Goal: Information Seeking & Learning: Learn about a topic

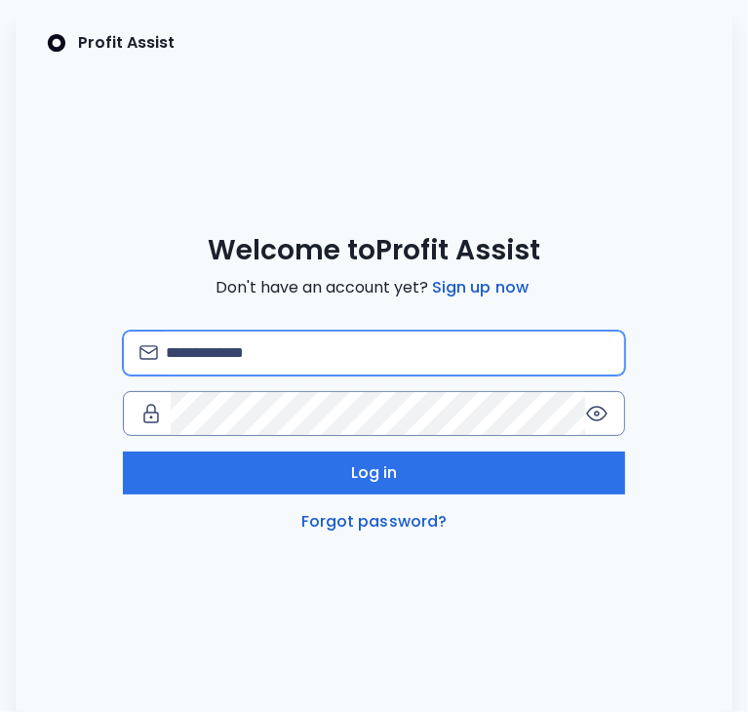
click at [386, 341] on input "email" at bounding box center [387, 353] width 443 height 43
click at [361, 353] on input "email" at bounding box center [387, 353] width 443 height 43
type input "**********"
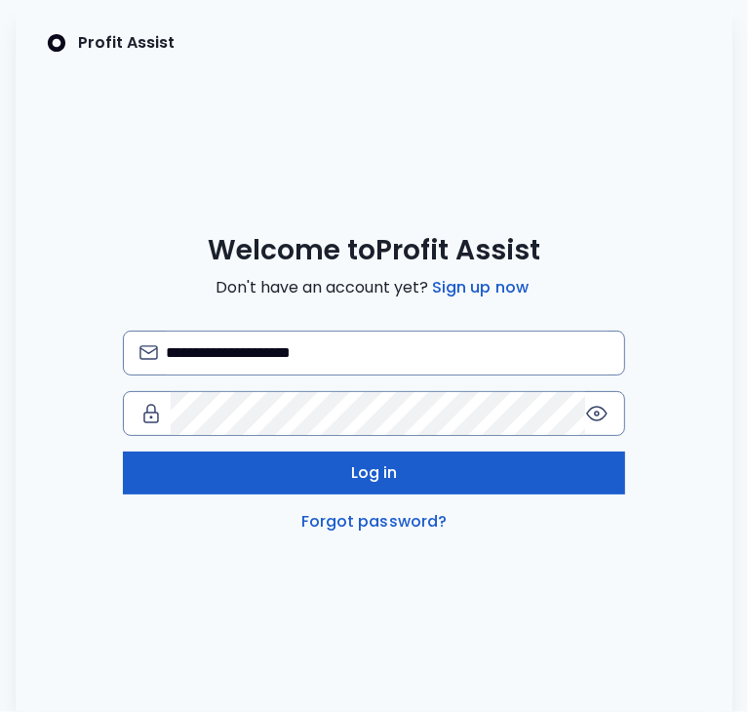
click at [333, 474] on button "Log in" at bounding box center [374, 472] width 502 height 43
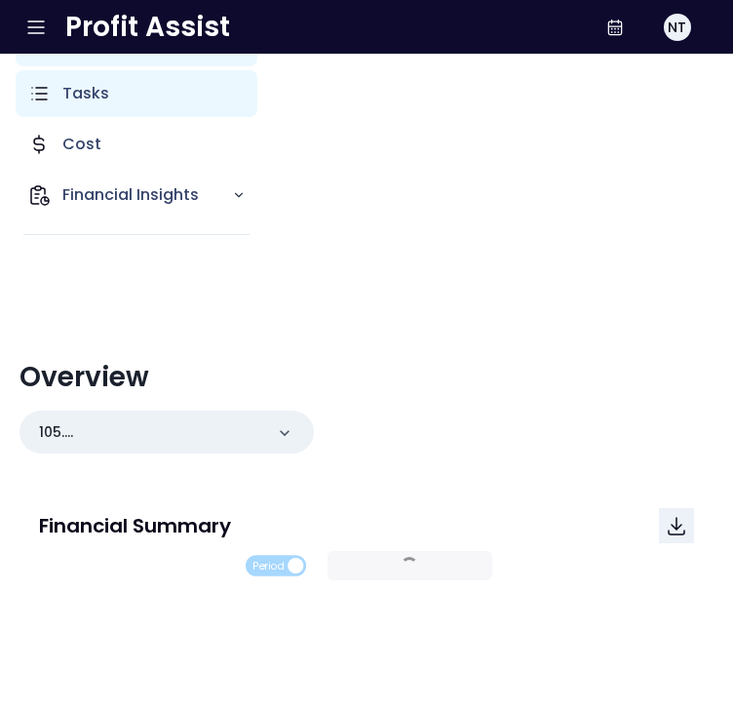
click at [62, 98] on p "Tasks" at bounding box center [85, 93] width 47 height 23
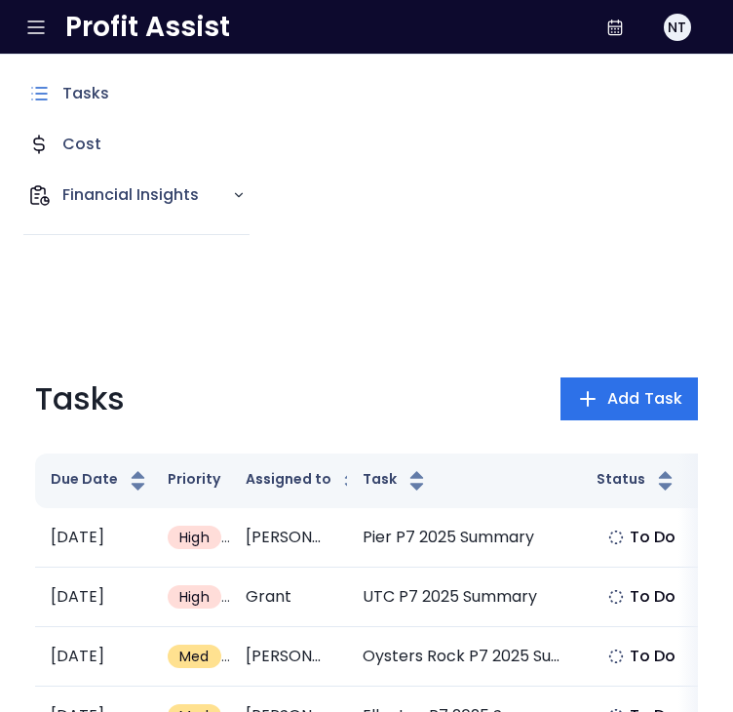
click at [37, 34] on icon "Open side bar" at bounding box center [35, 27] width 23 height 23
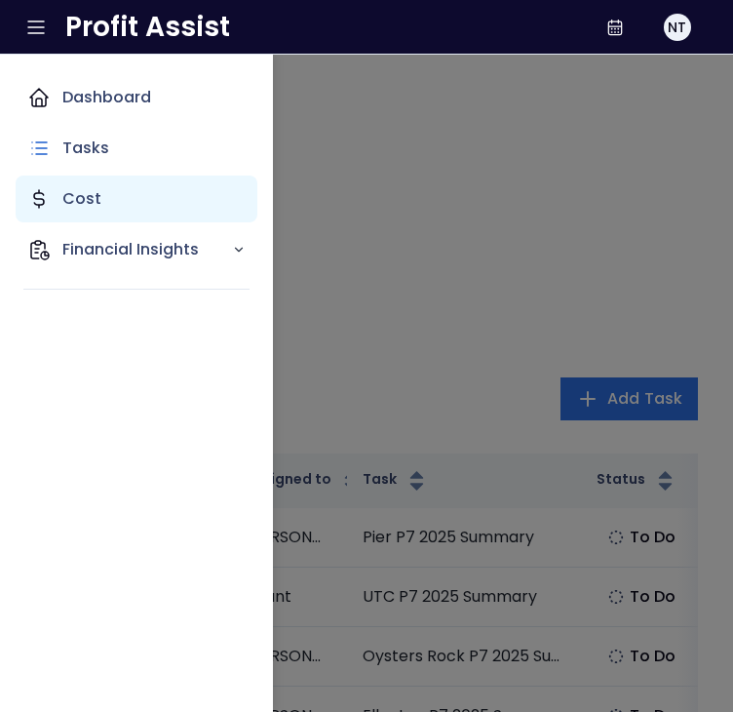
click at [114, 214] on div "Cost" at bounding box center [137, 199] width 242 height 47
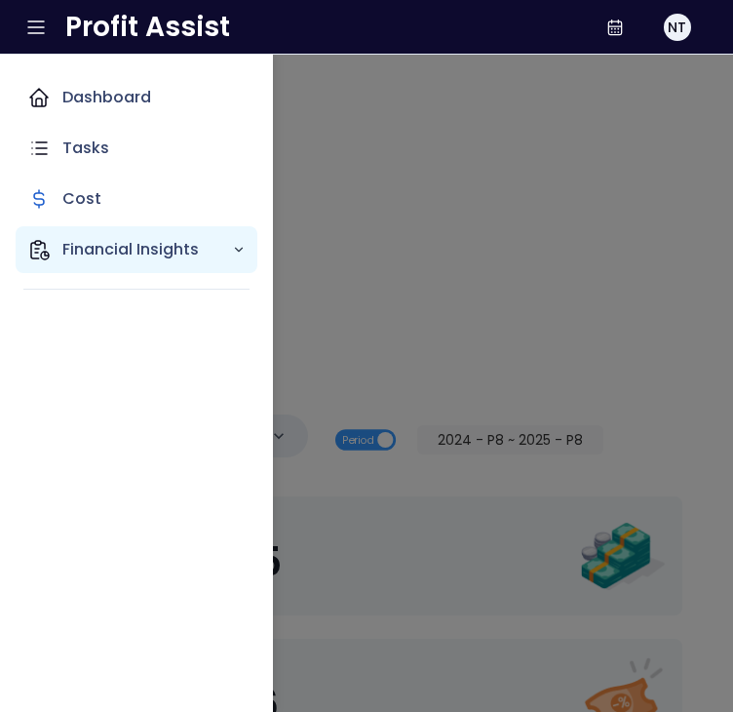
click at [240, 251] on polyline "Main navigation" at bounding box center [239, 250] width 7 height 4
click at [240, 251] on icon "Main navigation" at bounding box center [239, 250] width 14 height 14
click at [550, 269] on div "Dashboard Tasks Cost Financial Insights" at bounding box center [366, 356] width 733 height 712
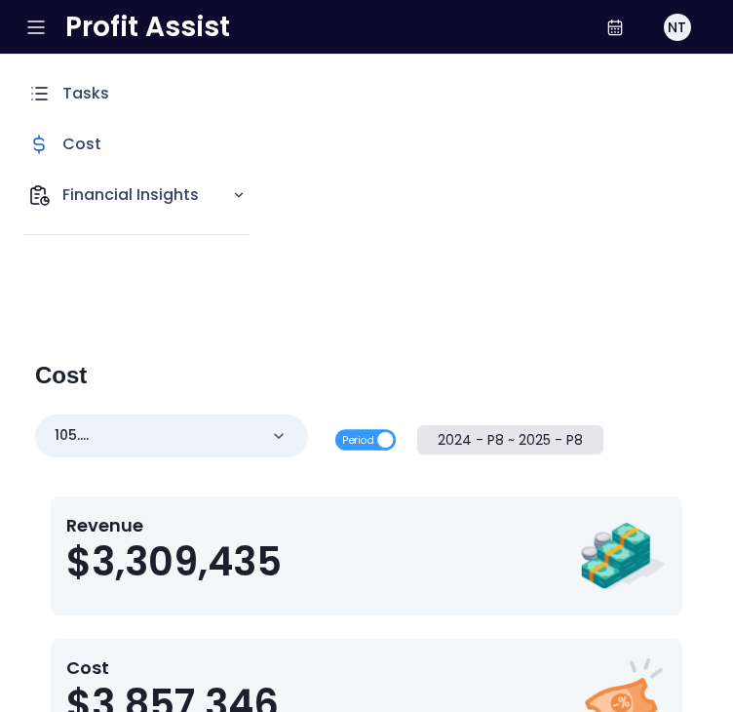
click at [429, 430] on button "2024 - P8 ~ 2025 - P8" at bounding box center [510, 439] width 187 height 29
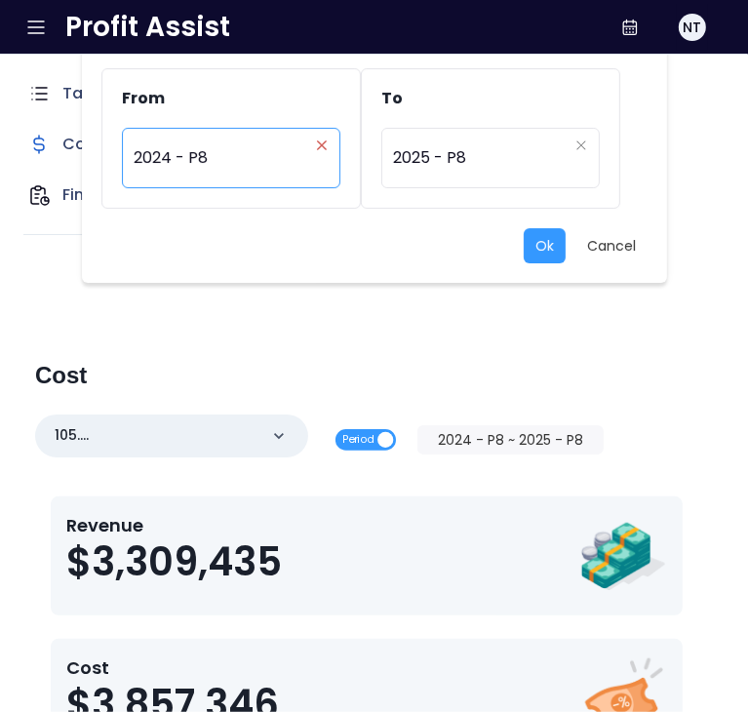
click at [317, 142] on icon "close" at bounding box center [322, 145] width 12 height 12
click at [258, 164] on div "Period" at bounding box center [221, 158] width 175 height 45
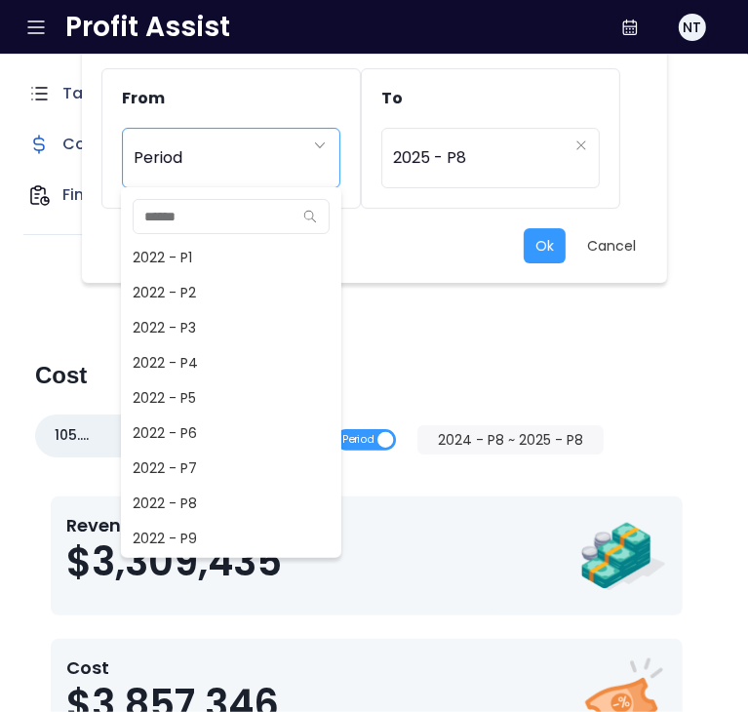
scroll to position [807, 0]
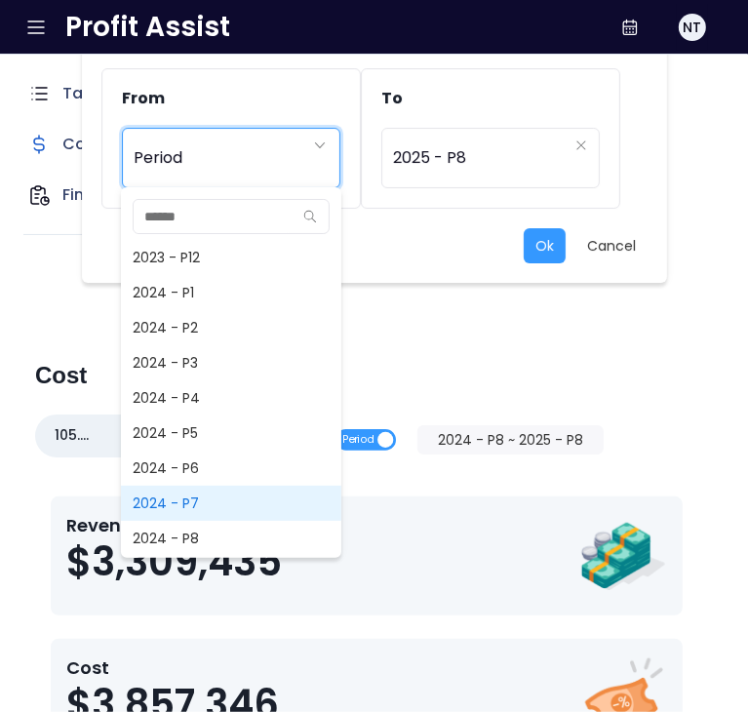
click at [224, 502] on span "2024 - P7" at bounding box center [231, 503] width 220 height 35
type input "*********"
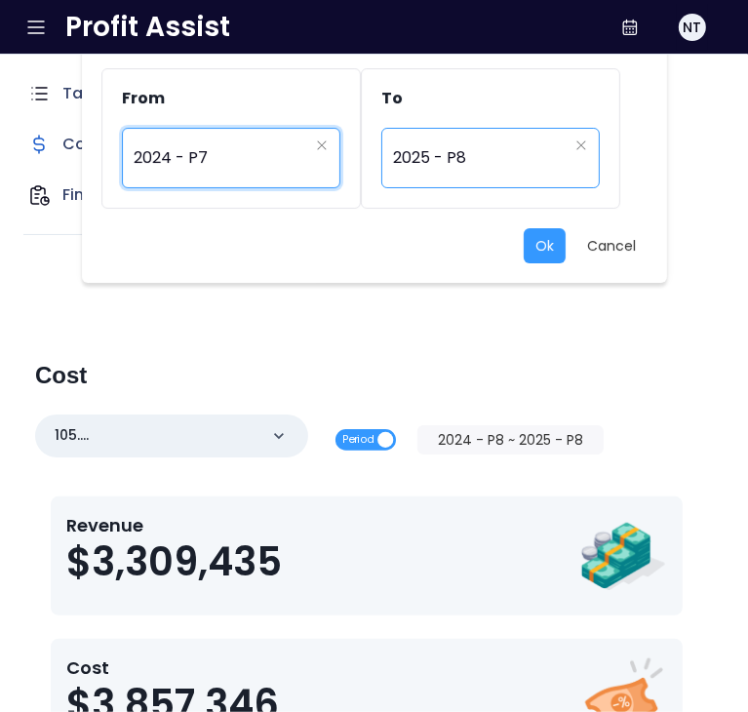
click at [494, 181] on div "********* 2025 - P8" at bounding box center [490, 158] width 218 height 60
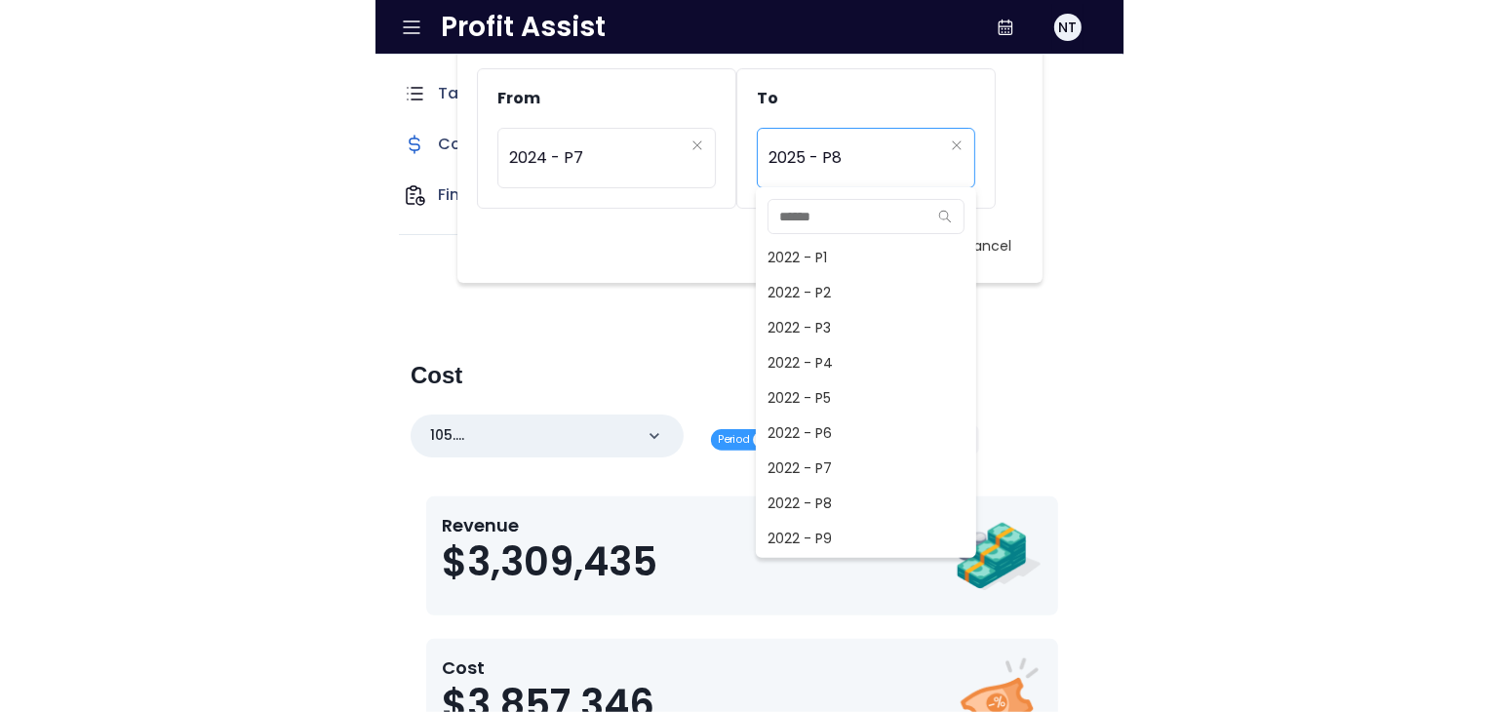
scroll to position [1229, 0]
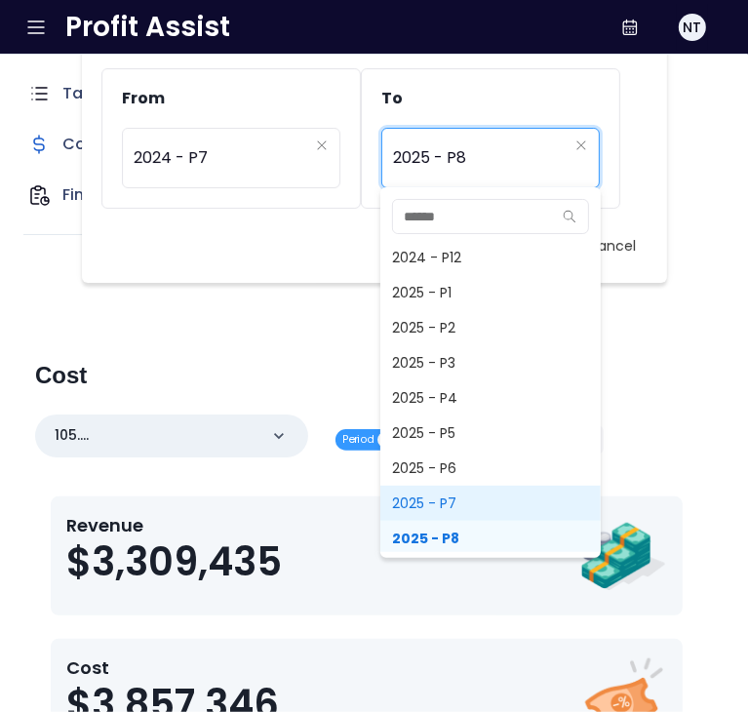
click at [463, 508] on span "2025 - P7" at bounding box center [490, 503] width 220 height 35
type input "*********"
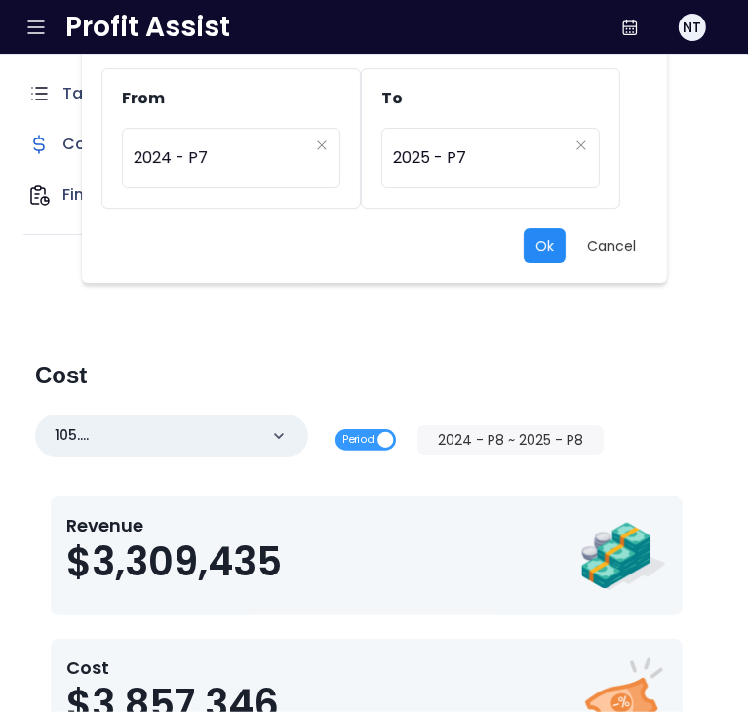
click at [537, 248] on button "Ok" at bounding box center [545, 245] width 42 height 35
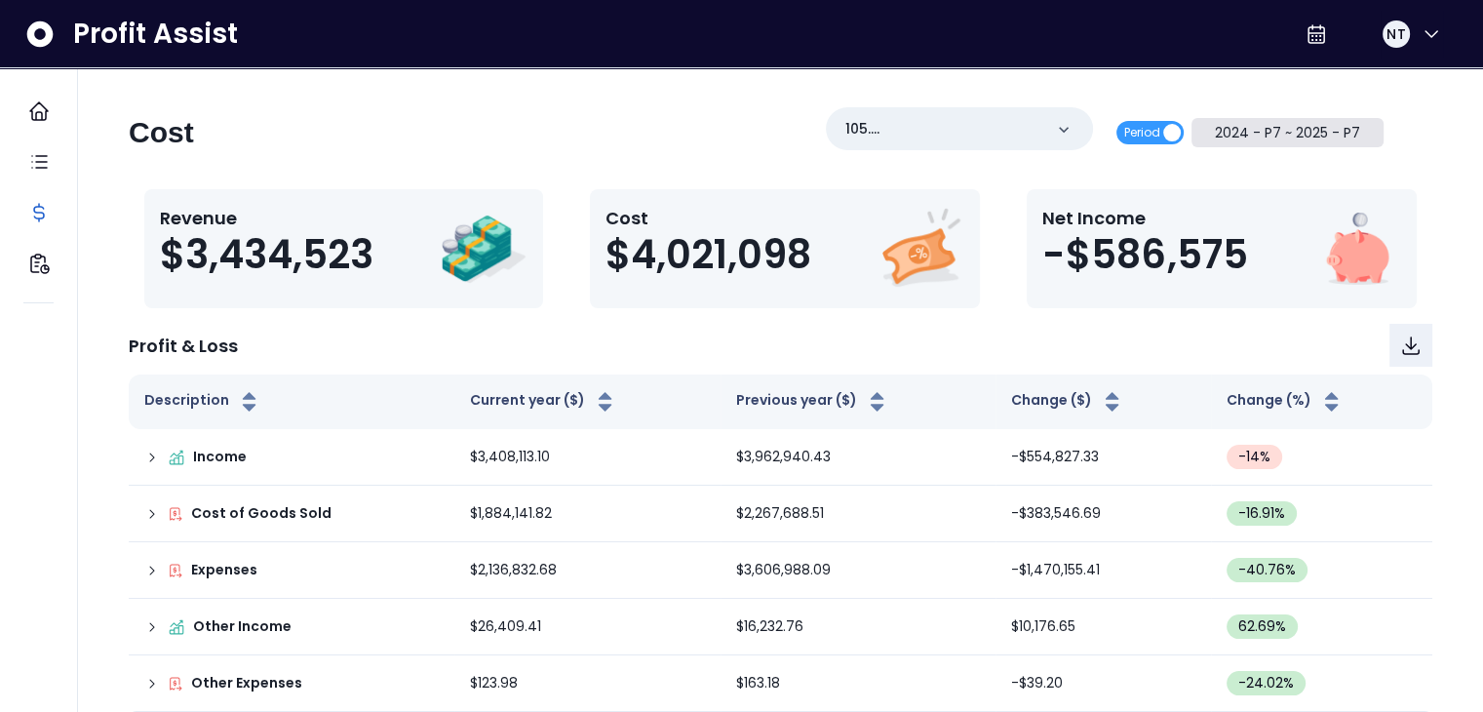
click at [747, 121] on button "2024 - P7 ~ 2025 - P7" at bounding box center [1287, 132] width 192 height 29
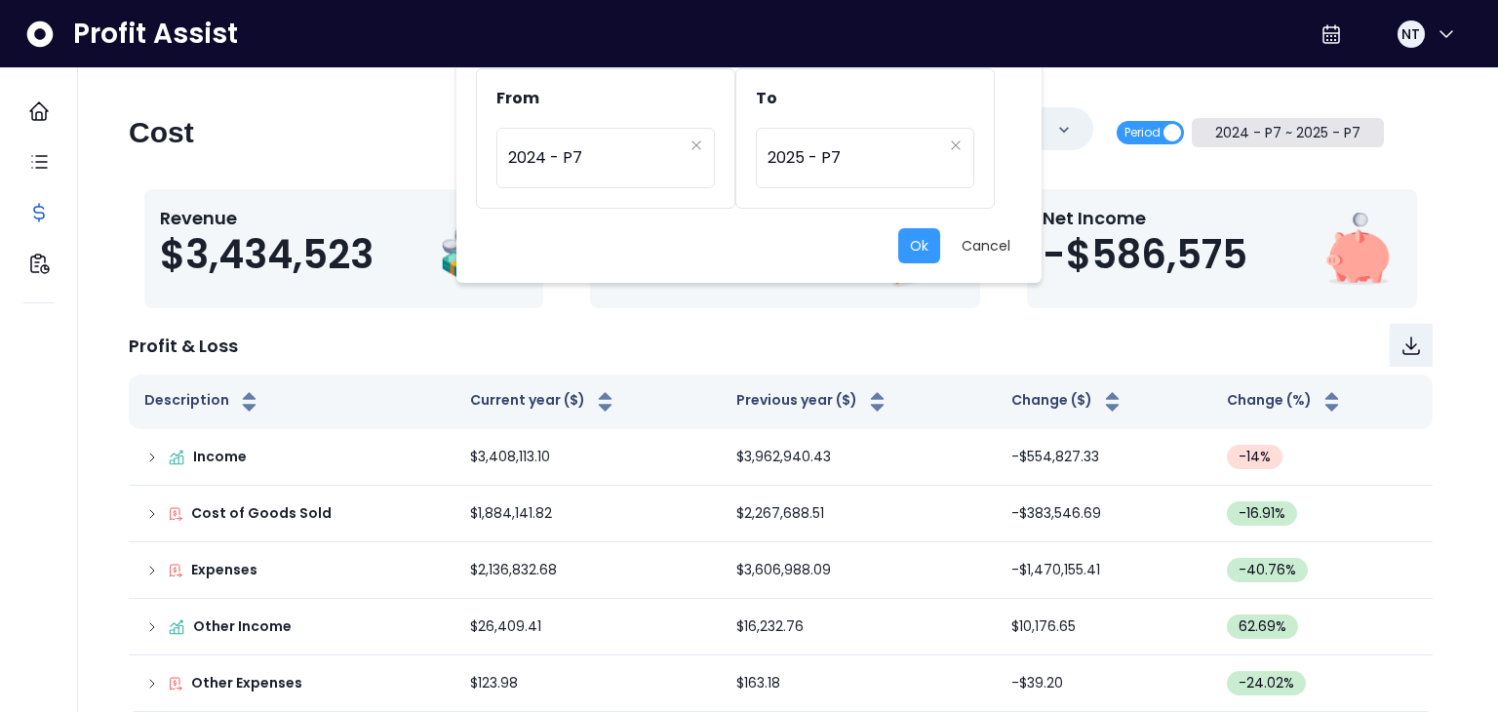
click at [747, 121] on div "From ********* 2024 - P7 To ********* 2025 - P7 Ok Cancel" at bounding box center [749, 356] width 1498 height 712
click at [747, 243] on button "Cancel" at bounding box center [986, 245] width 72 height 35
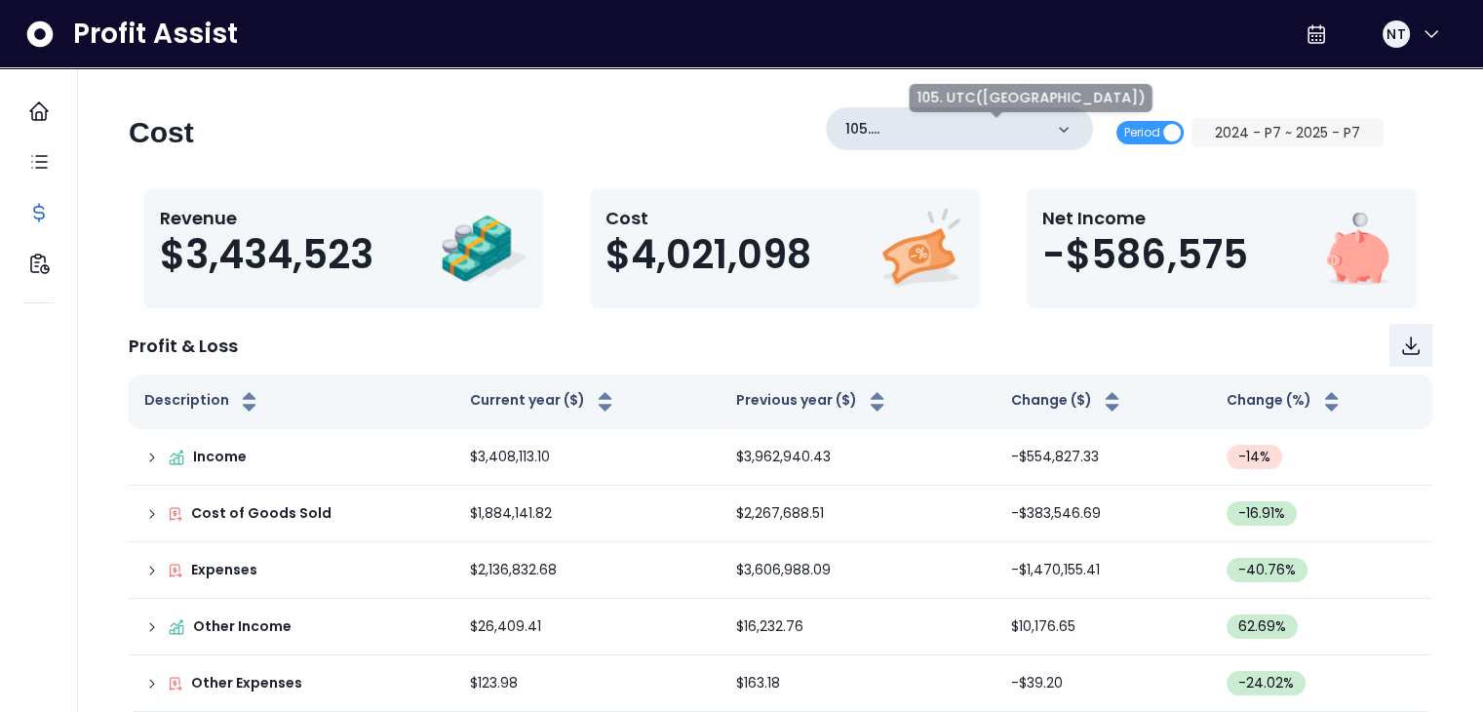
click at [747, 127] on p "105. UTC([GEOGRAPHIC_DATA])" at bounding box center [943, 129] width 197 height 20
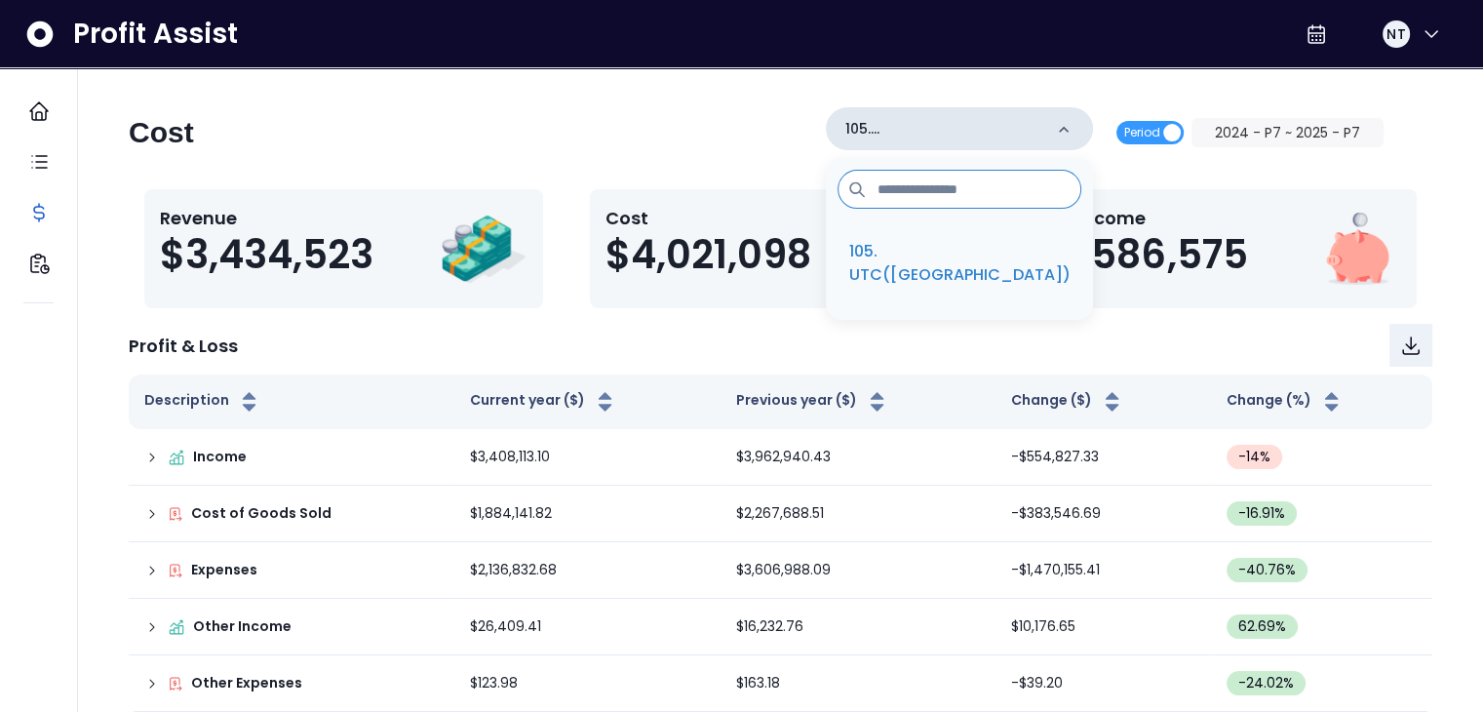
click at [747, 127] on p "105. UTC([GEOGRAPHIC_DATA])" at bounding box center [943, 129] width 197 height 20
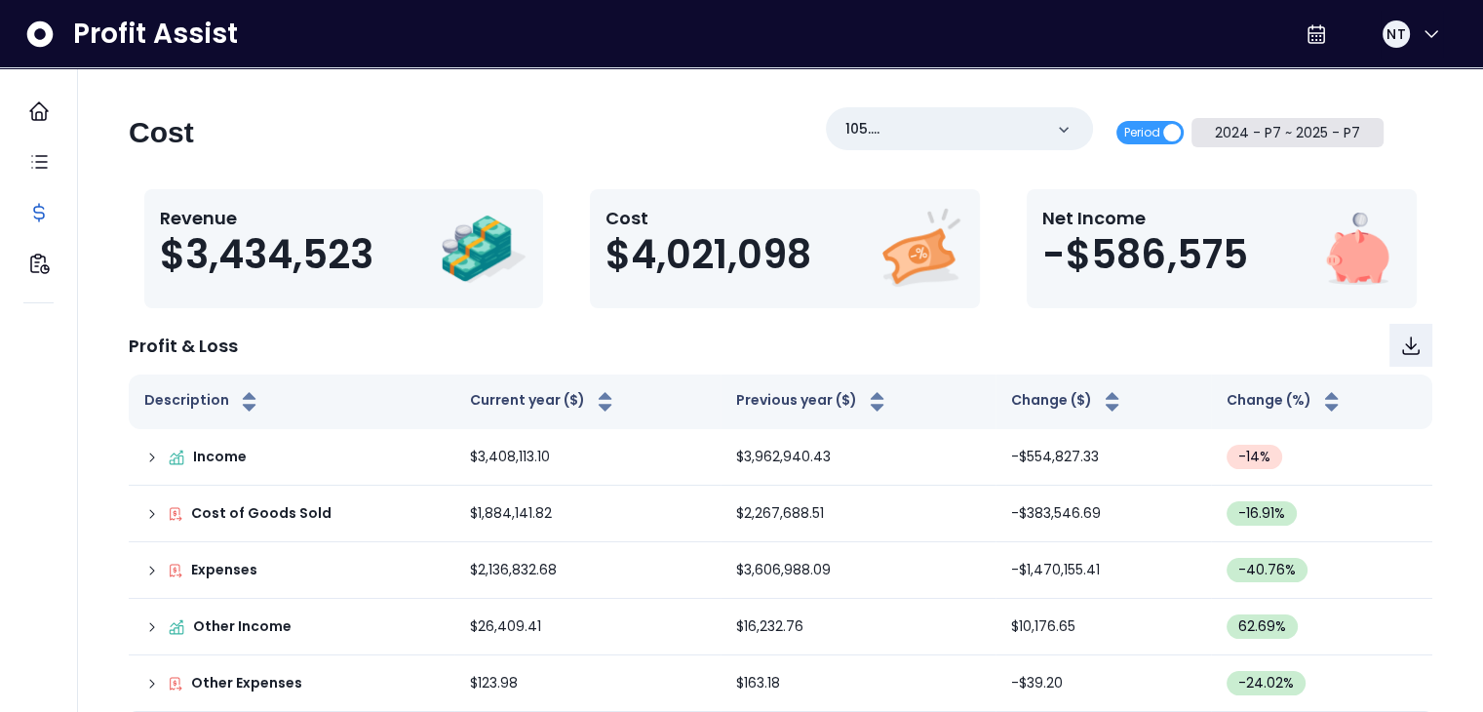
click at [747, 141] on button "2024 - P7 ~ 2025 - P7" at bounding box center [1287, 132] width 192 height 29
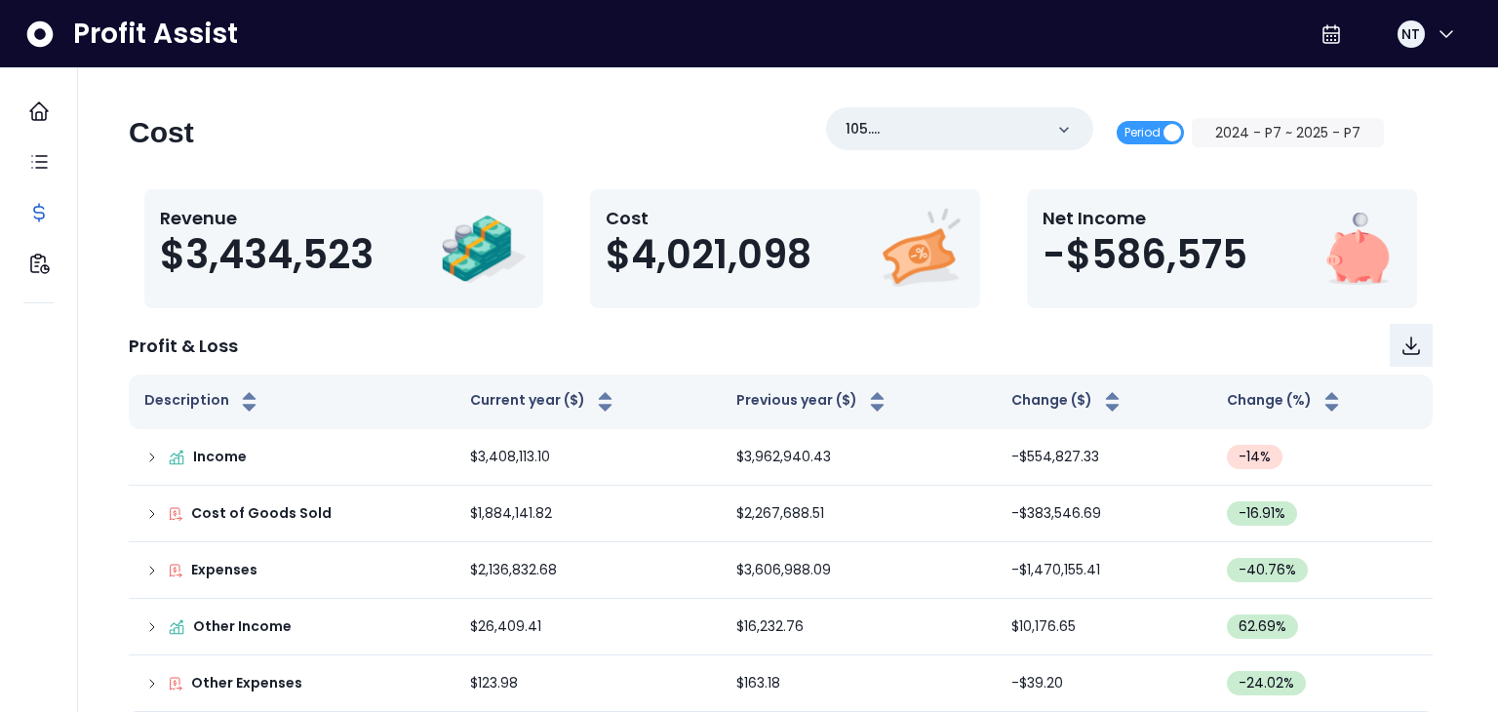
click at [694, 166] on div "********* 2024 - P7" at bounding box center [605, 158] width 218 height 60
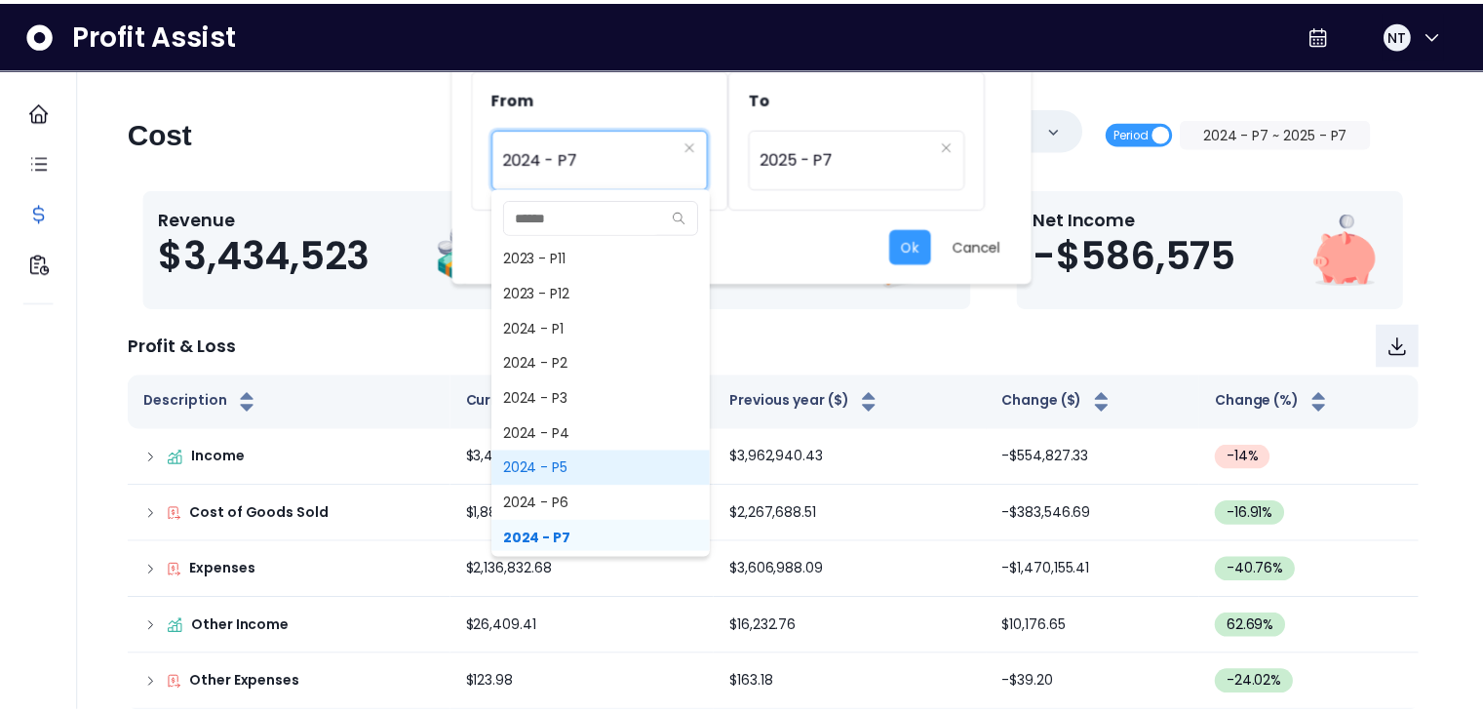
scroll to position [1260, 0]
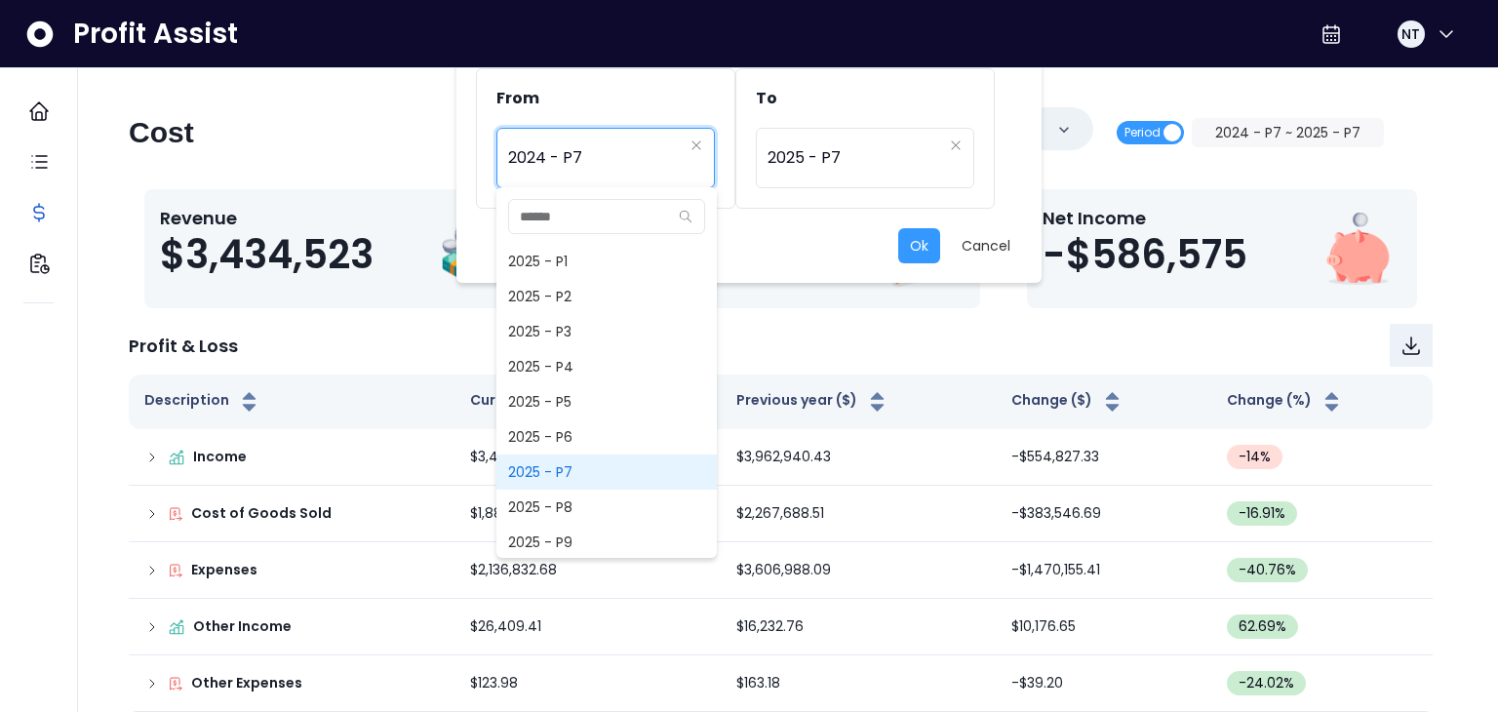
click at [644, 471] on span "2025 - P7" at bounding box center [606, 471] width 220 height 35
type input "*********"
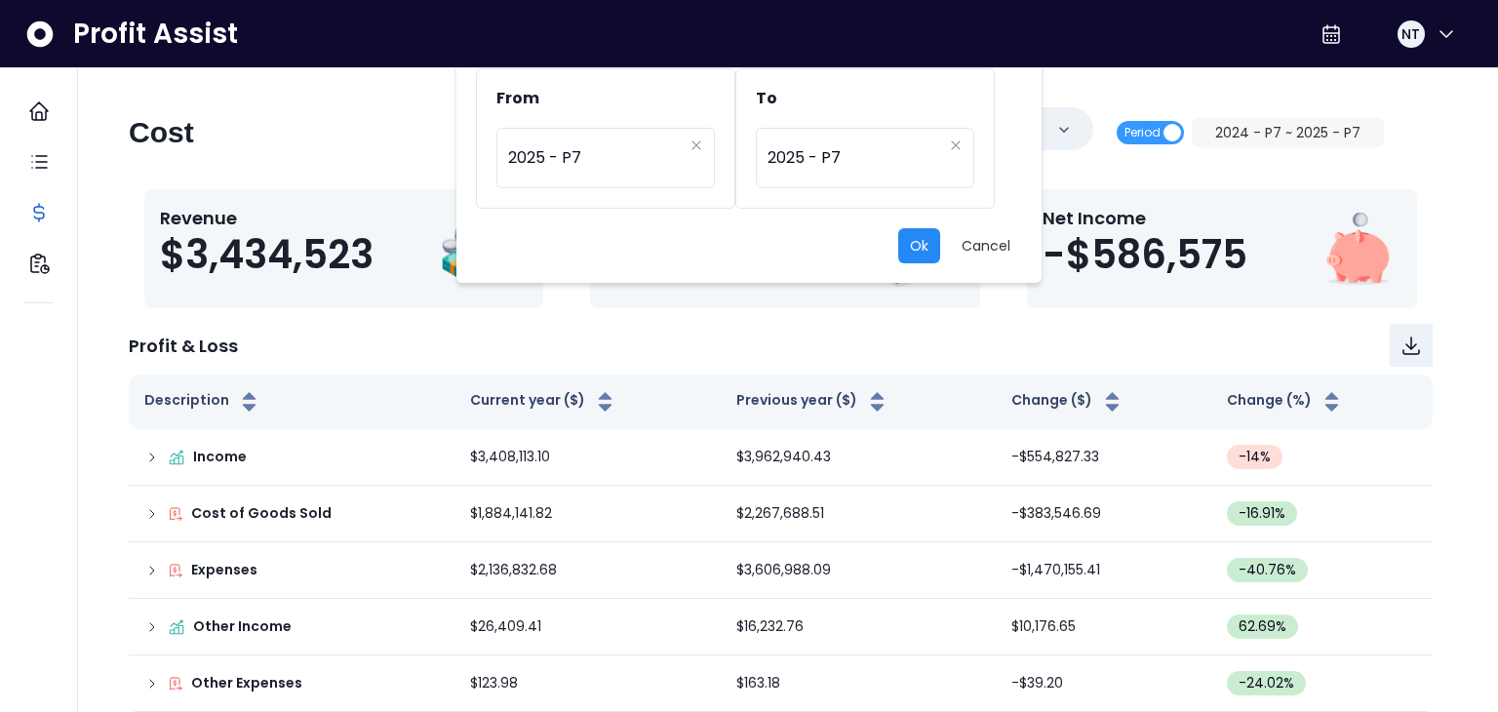
click at [747, 230] on button "Ok" at bounding box center [919, 245] width 42 height 35
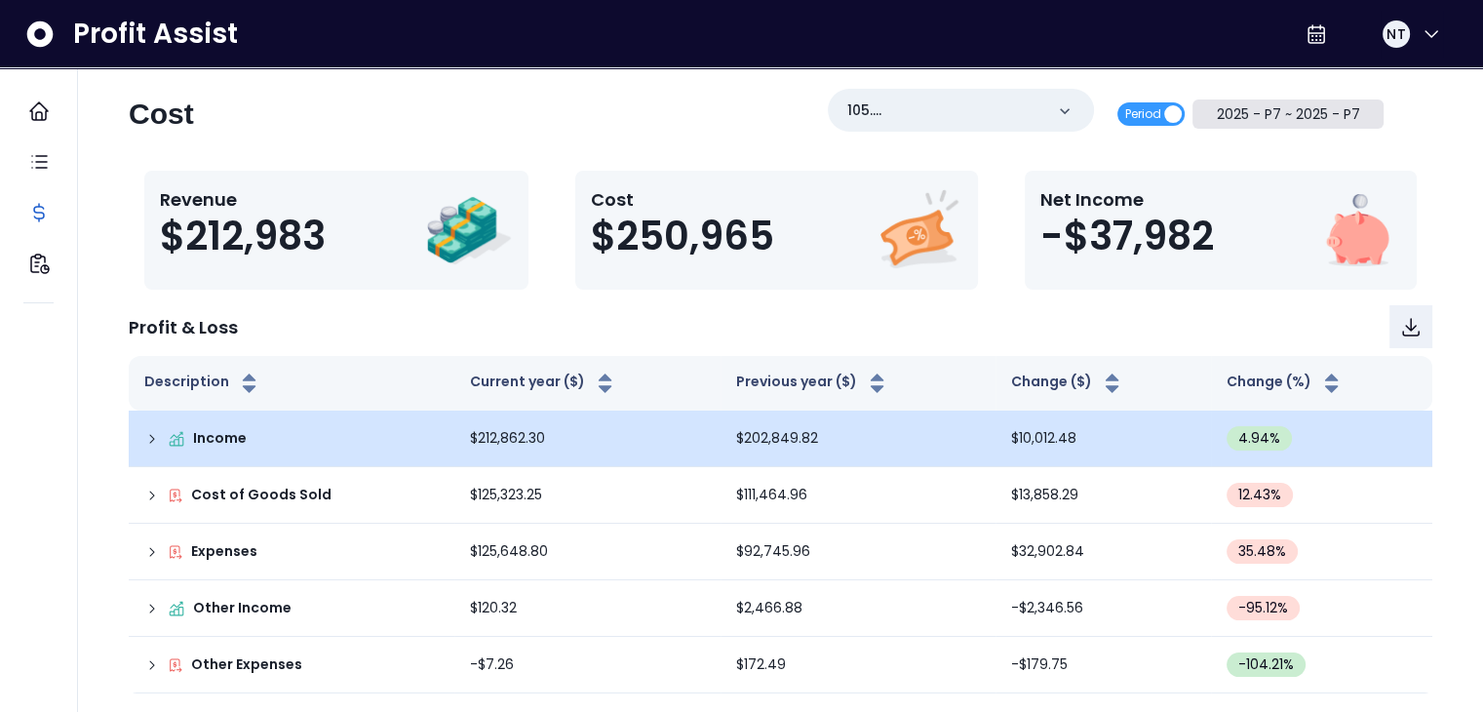
scroll to position [0, 0]
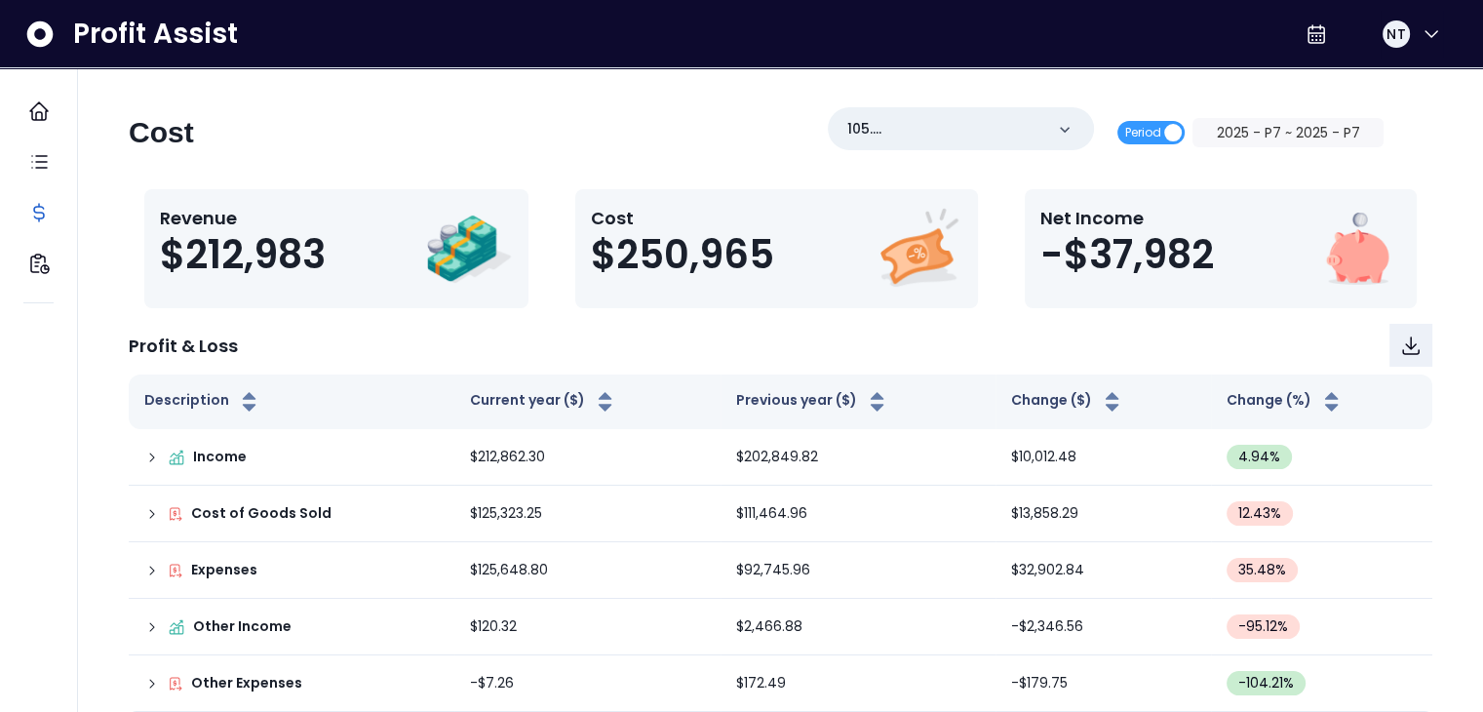
click at [747, 213] on p "Net Income" at bounding box center [1127, 218] width 174 height 26
click at [747, 258] on span "-$37,982" at bounding box center [1127, 254] width 174 height 47
click at [747, 227] on img at bounding box center [1357, 249] width 88 height 88
click at [747, 254] on div "Cost $250,965" at bounding box center [776, 249] width 371 height 88
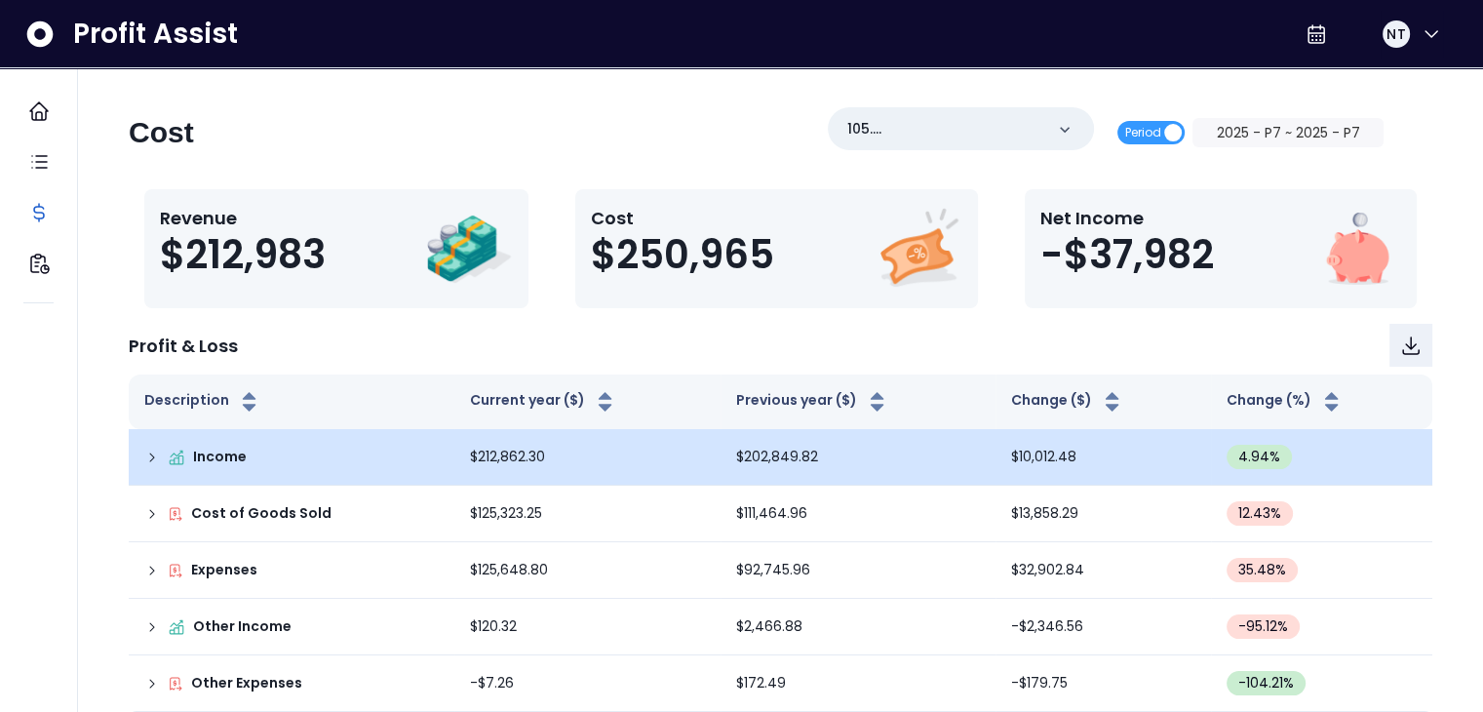
scroll to position [19, 0]
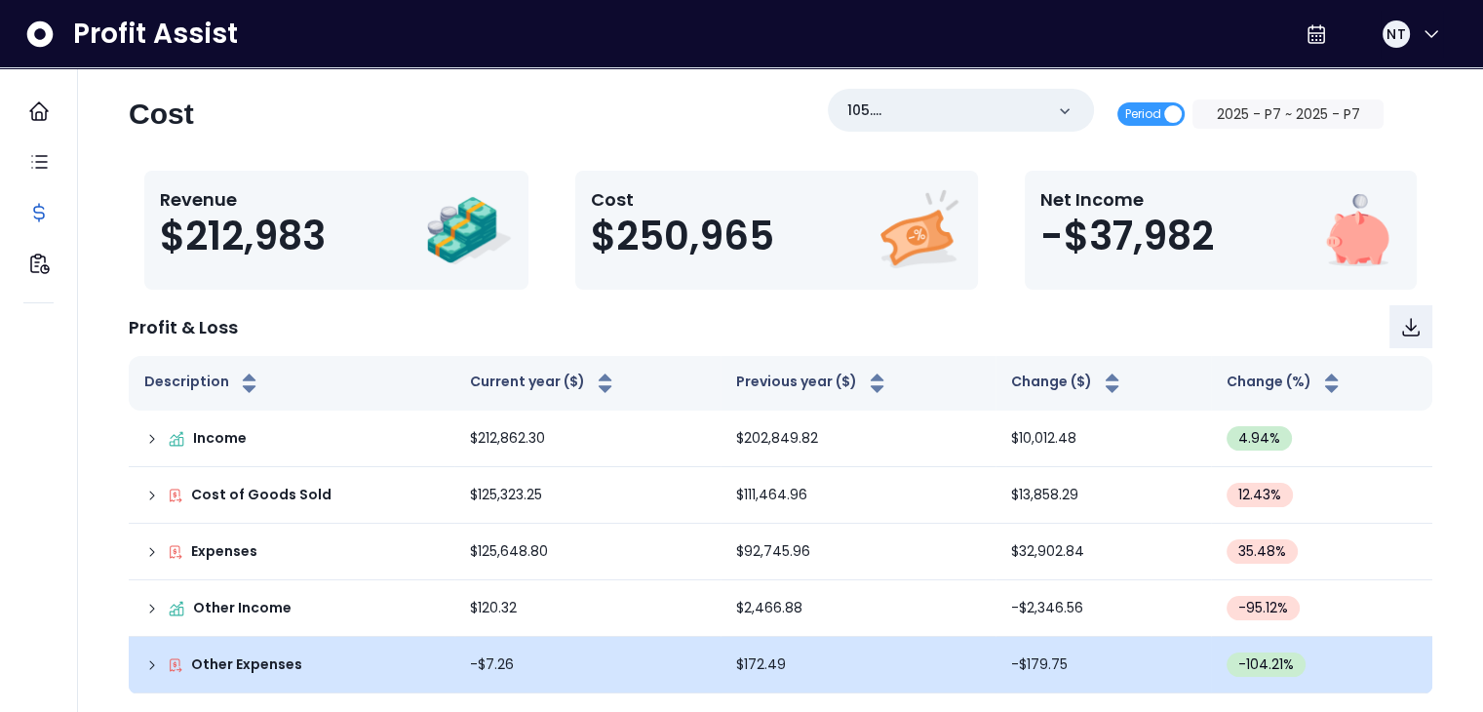
click at [150, 664] on icon at bounding box center [152, 665] width 16 height 16
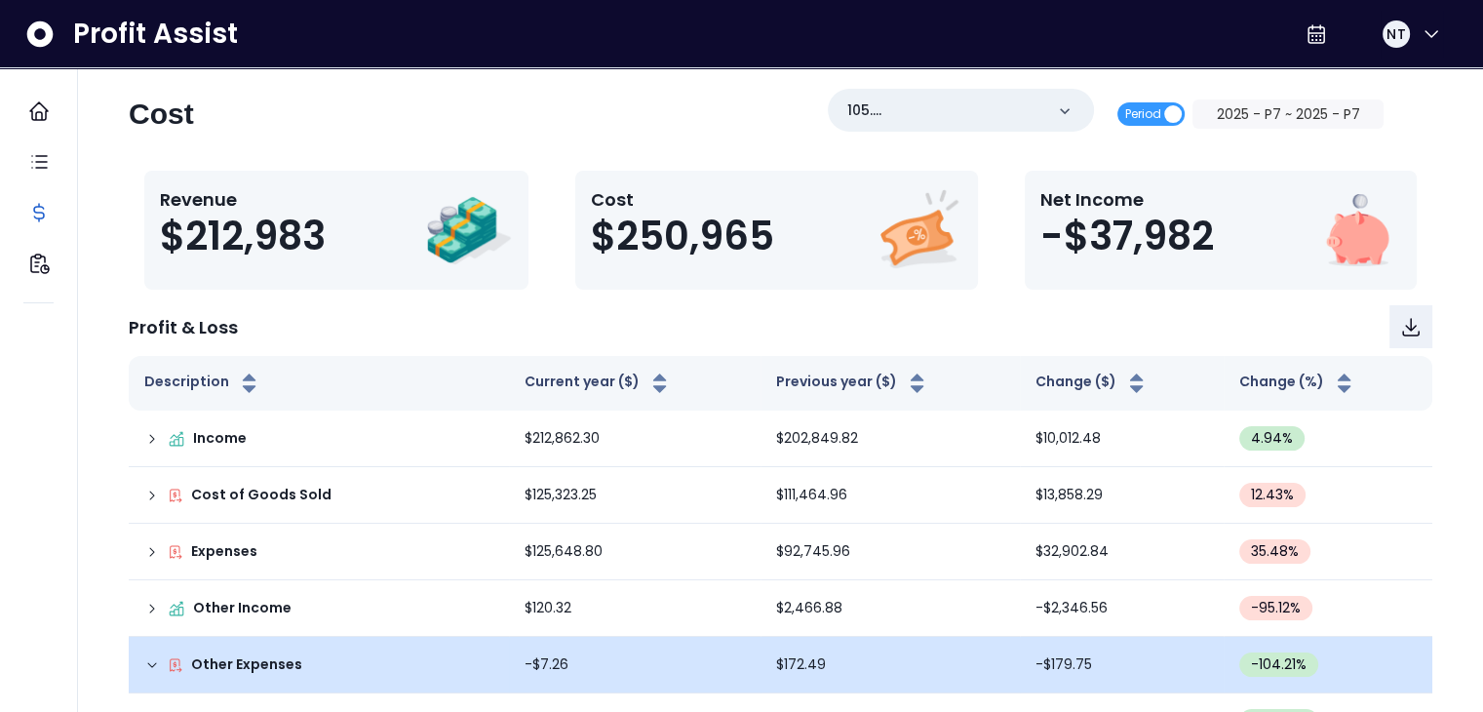
scroll to position [75, 0]
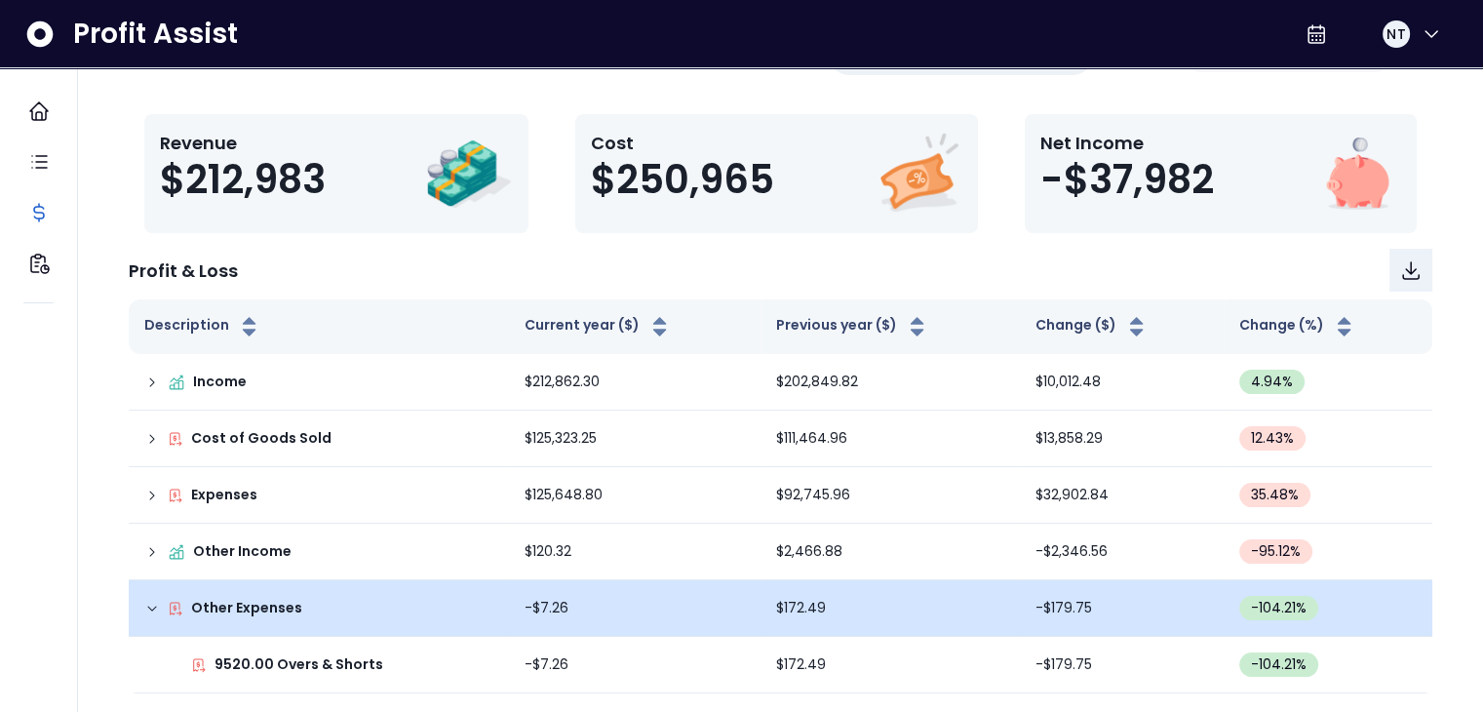
click at [145, 614] on div "Other Expenses" at bounding box center [318, 608] width 349 height 20
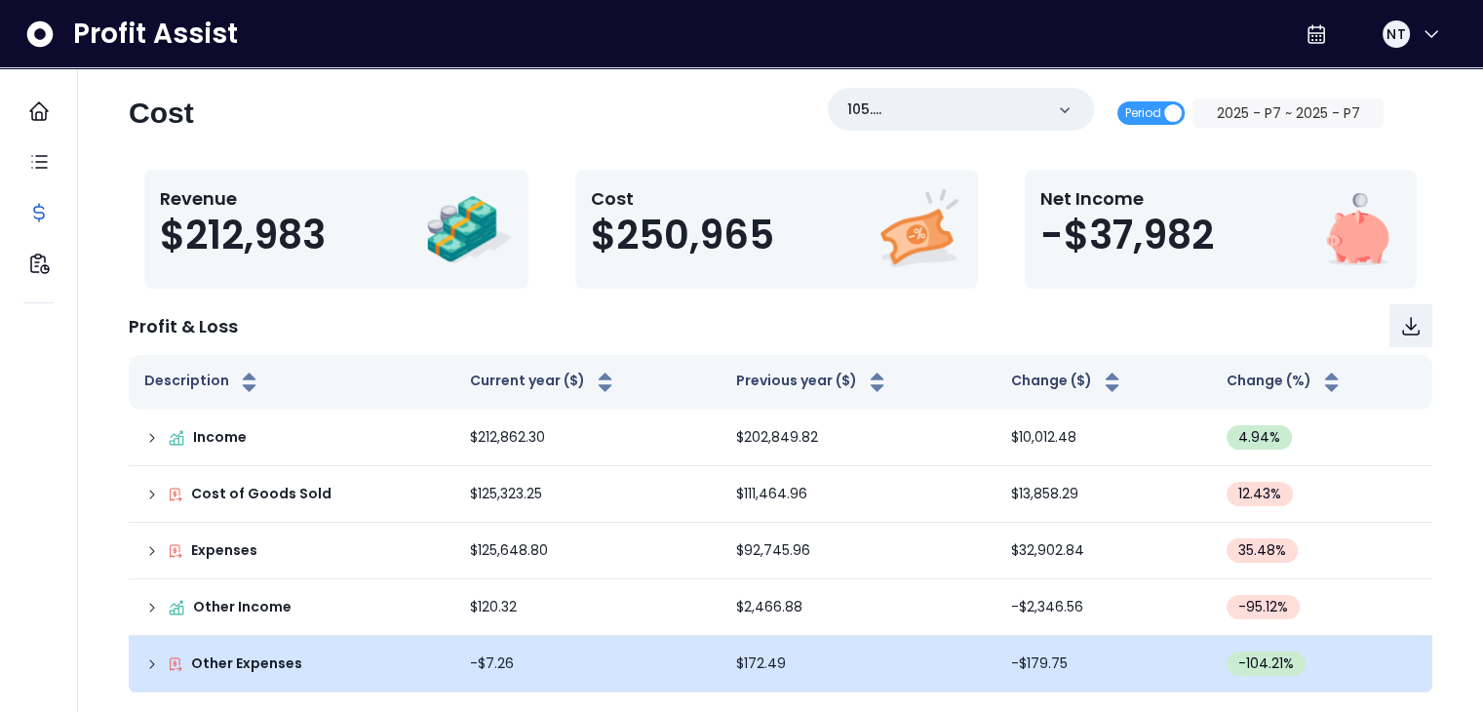
scroll to position [19, 0]
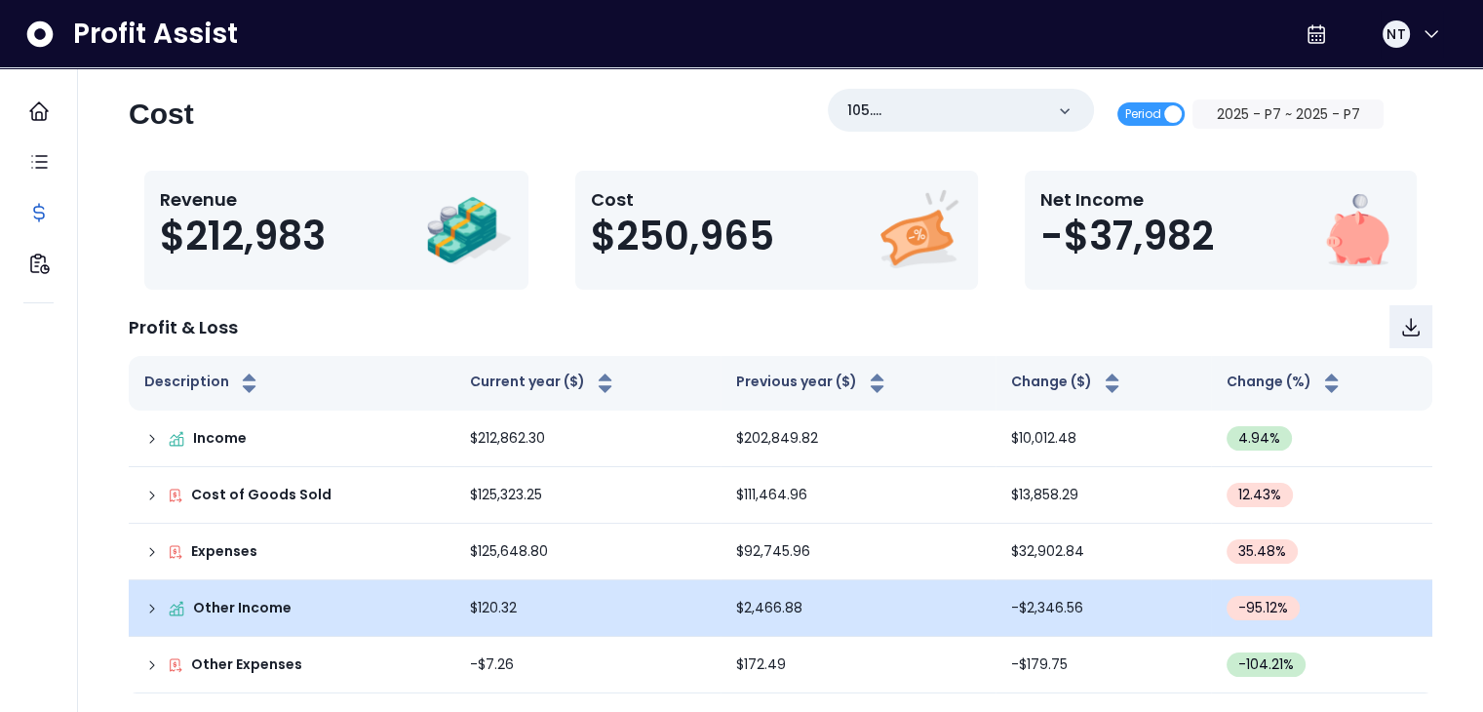
click at [148, 613] on icon at bounding box center [152, 609] width 16 height 16
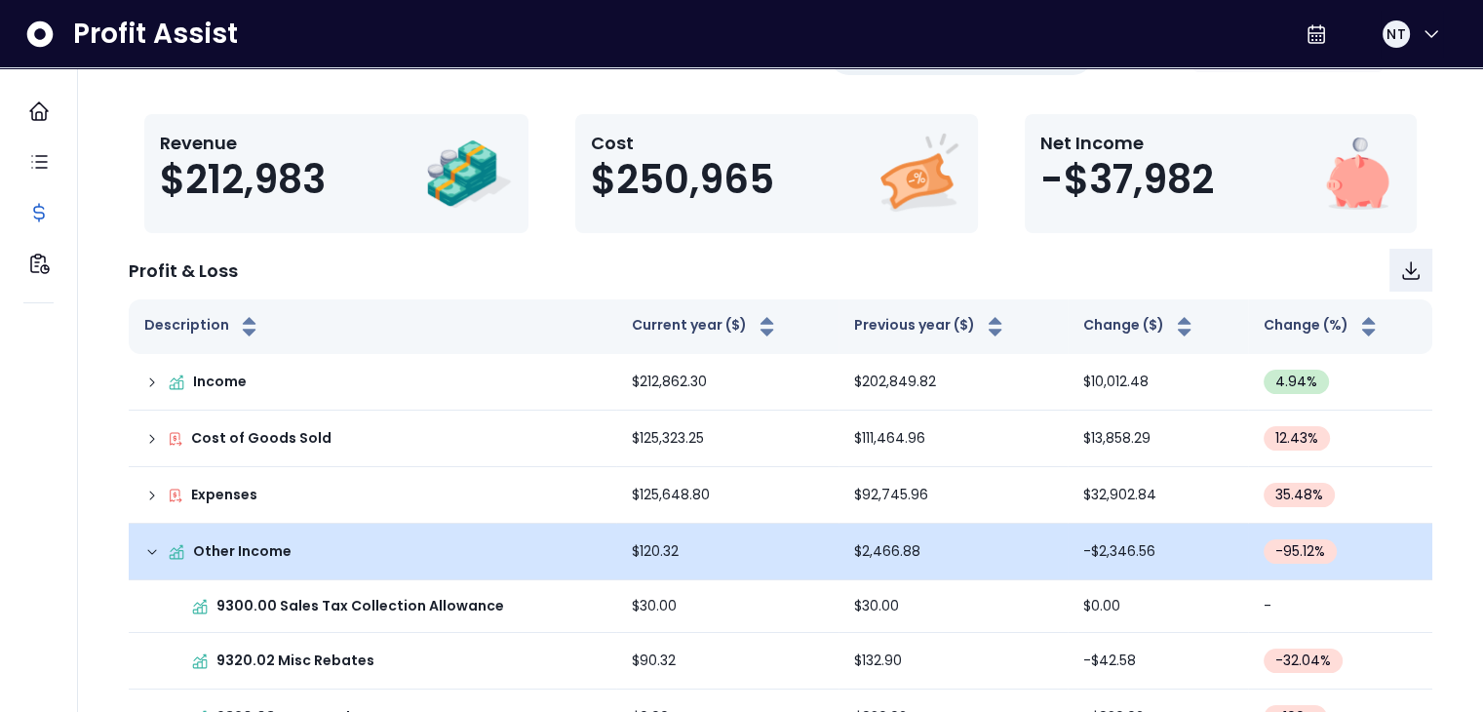
scroll to position [240, 0]
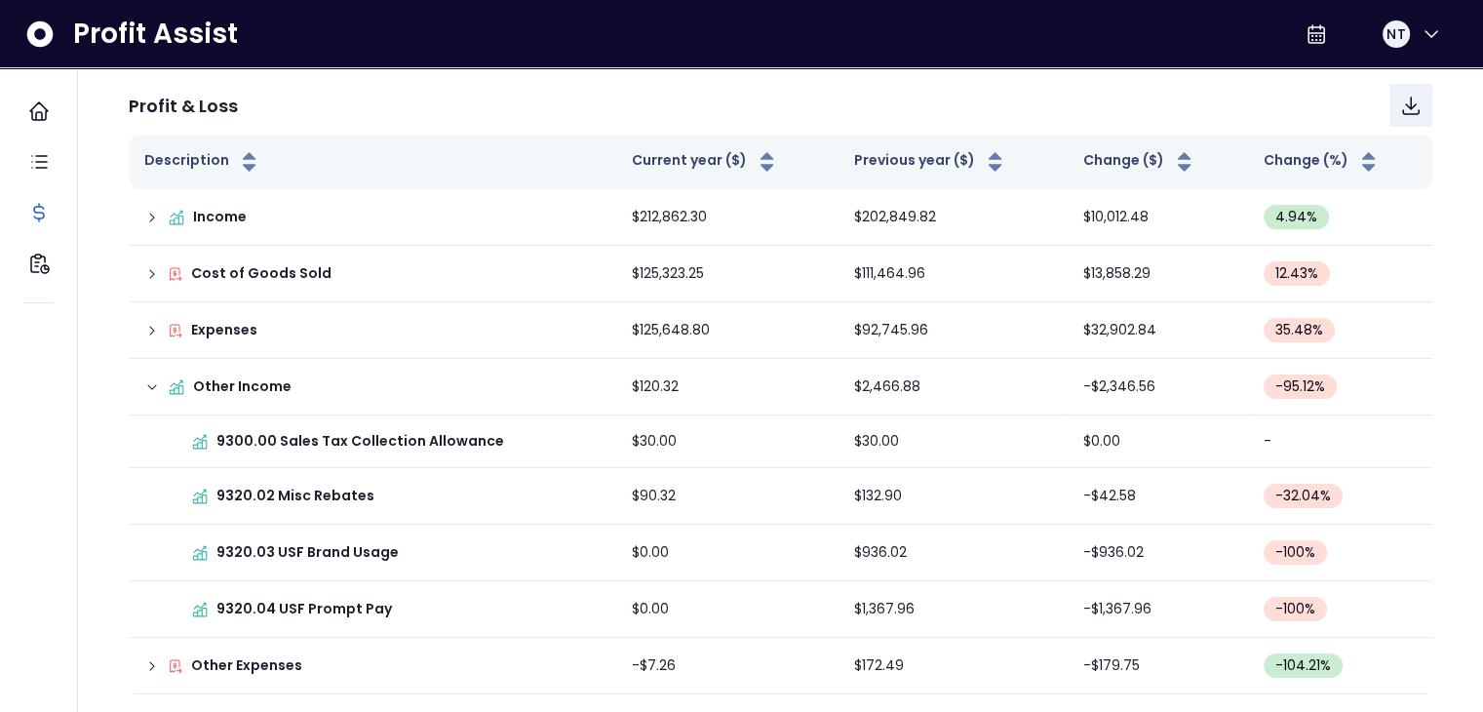
click at [154, 386] on icon at bounding box center [152, 387] width 16 height 16
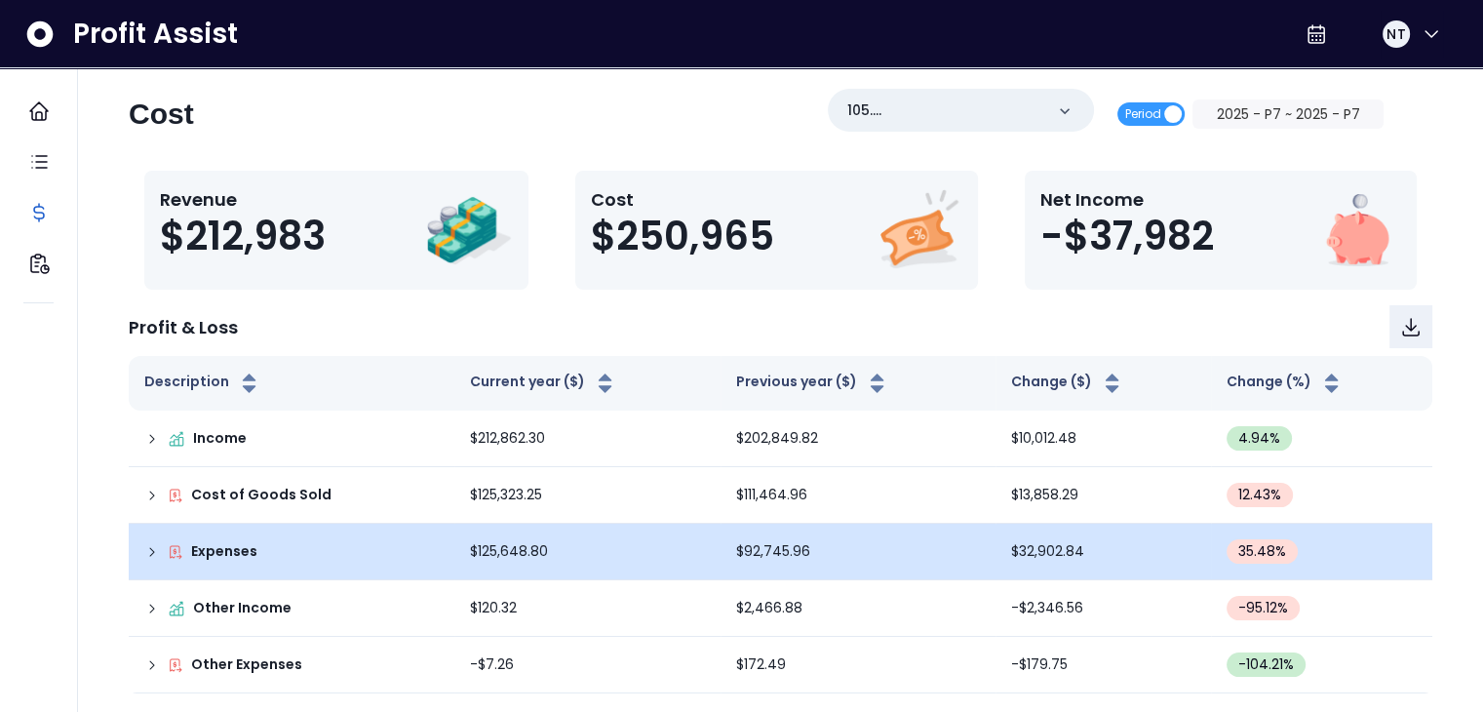
click at [161, 555] on div "Expenses" at bounding box center [291, 551] width 294 height 20
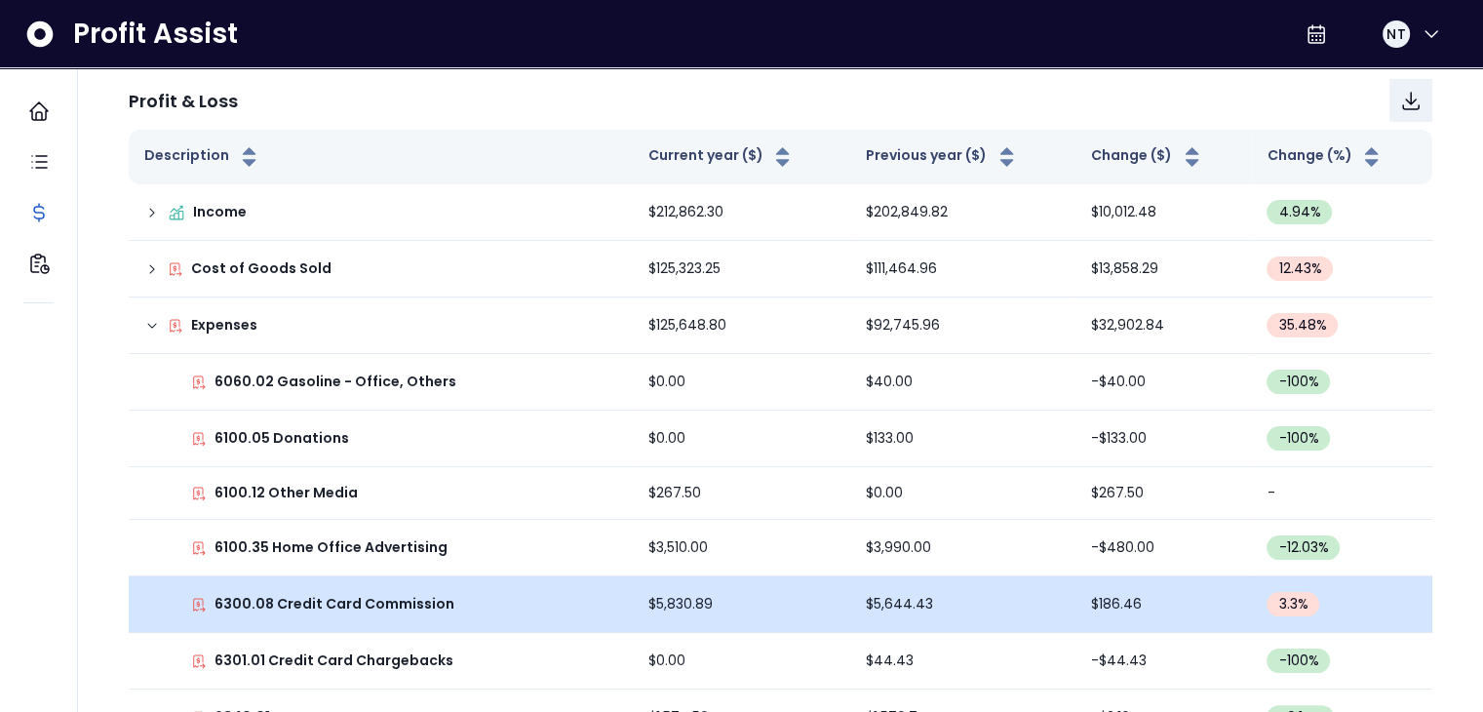
scroll to position [0, 0]
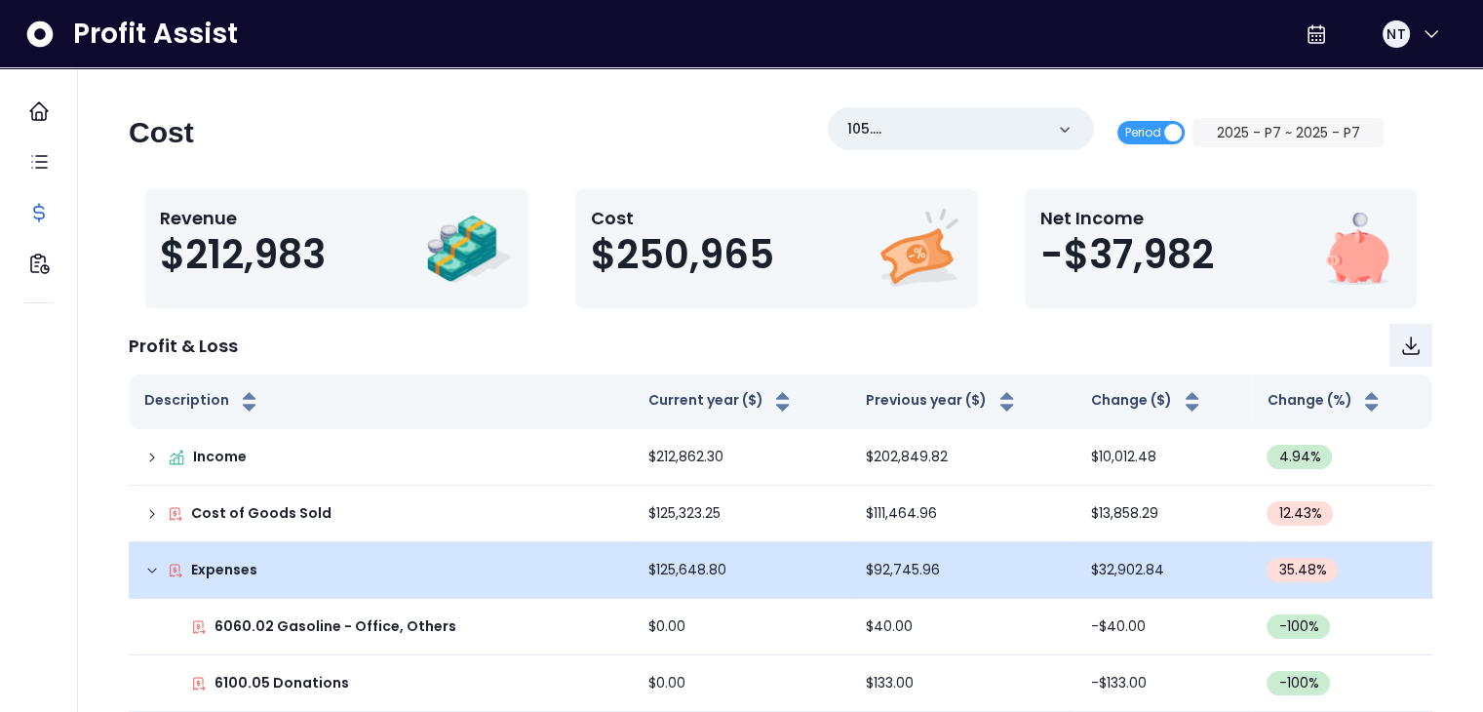
click at [152, 571] on icon at bounding box center [152, 571] width 16 height 16
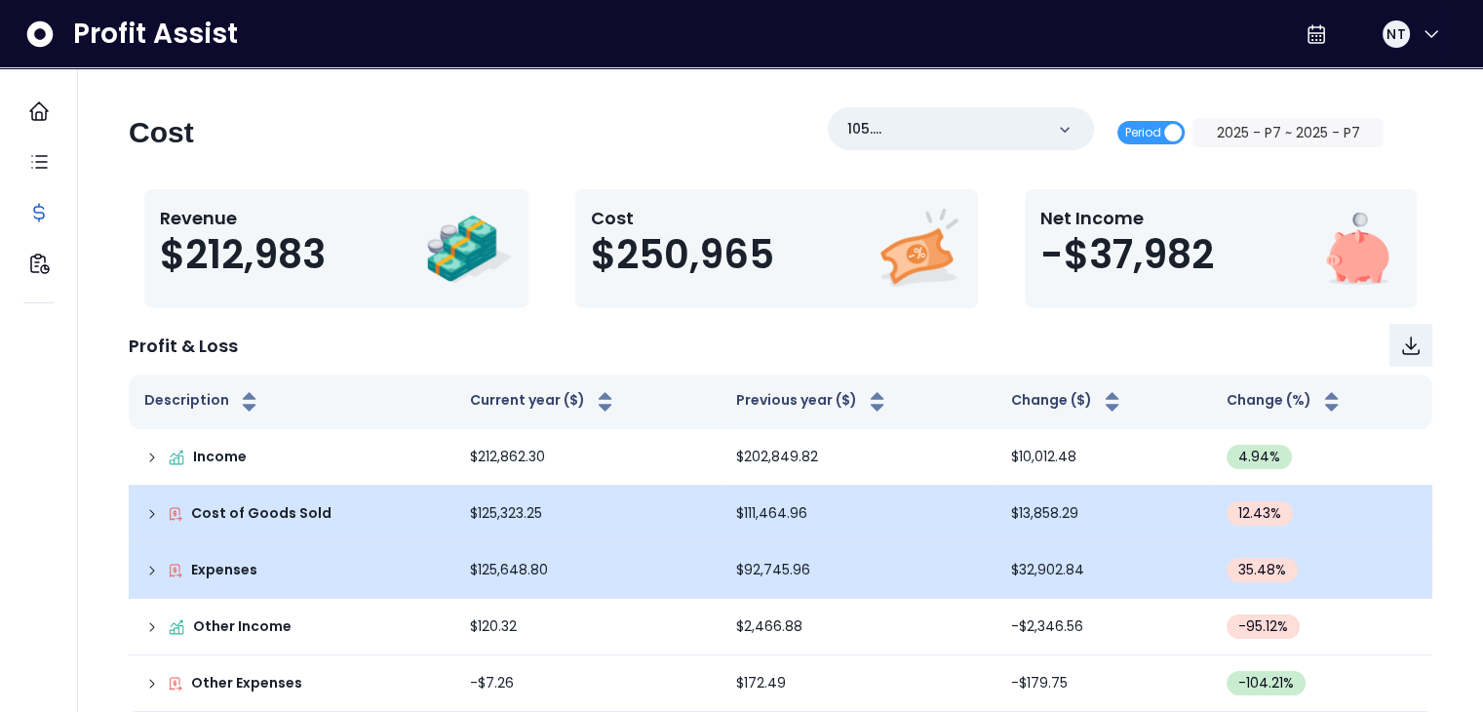
click at [164, 508] on div "Cost of Goods Sold" at bounding box center [291, 513] width 294 height 20
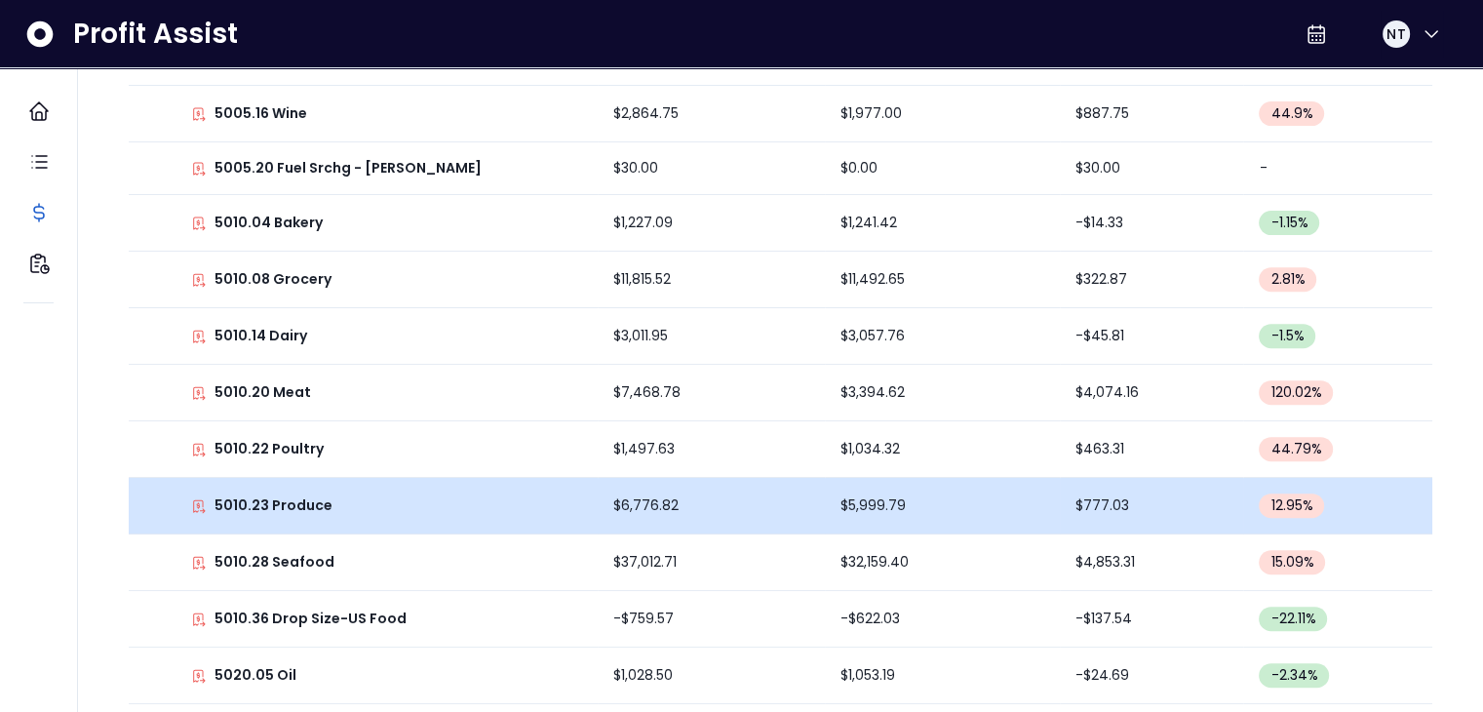
scroll to position [195, 0]
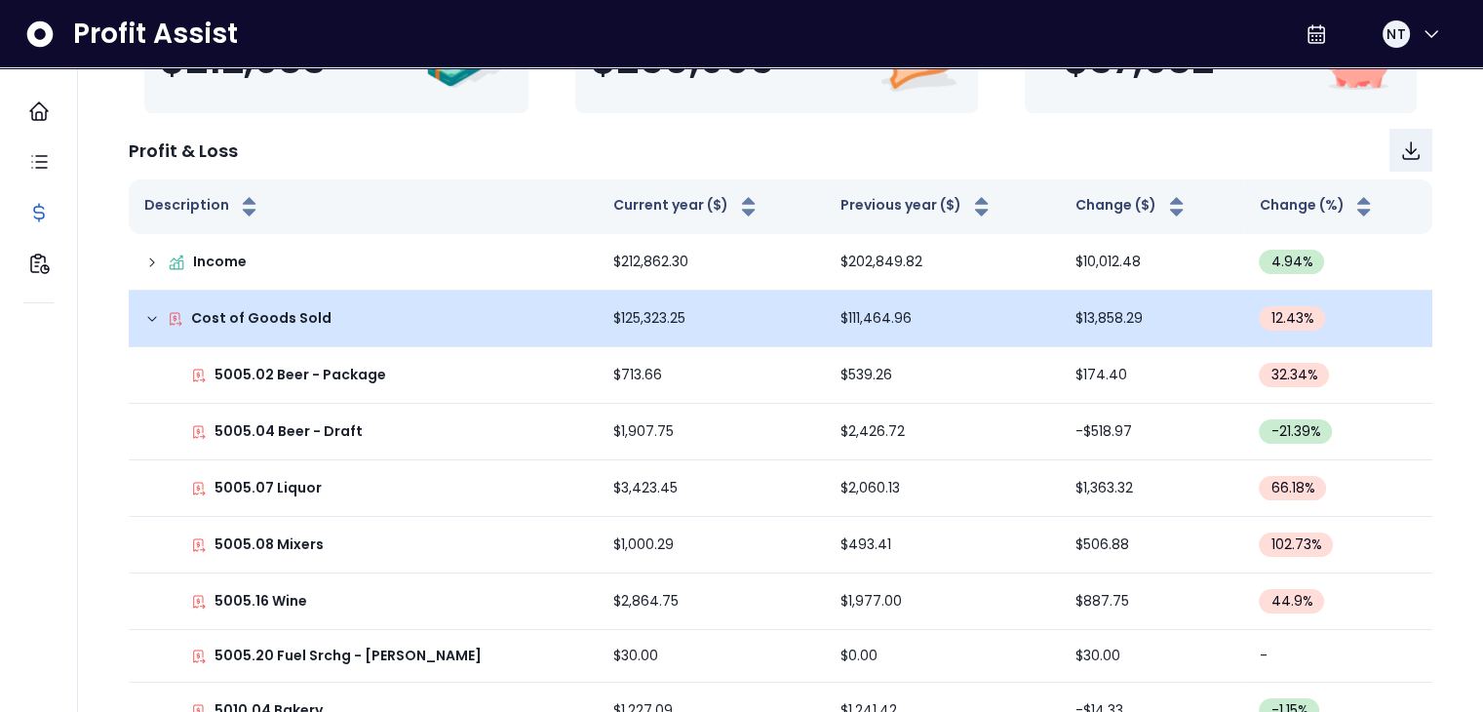
click at [152, 321] on icon at bounding box center [152, 319] width 16 height 16
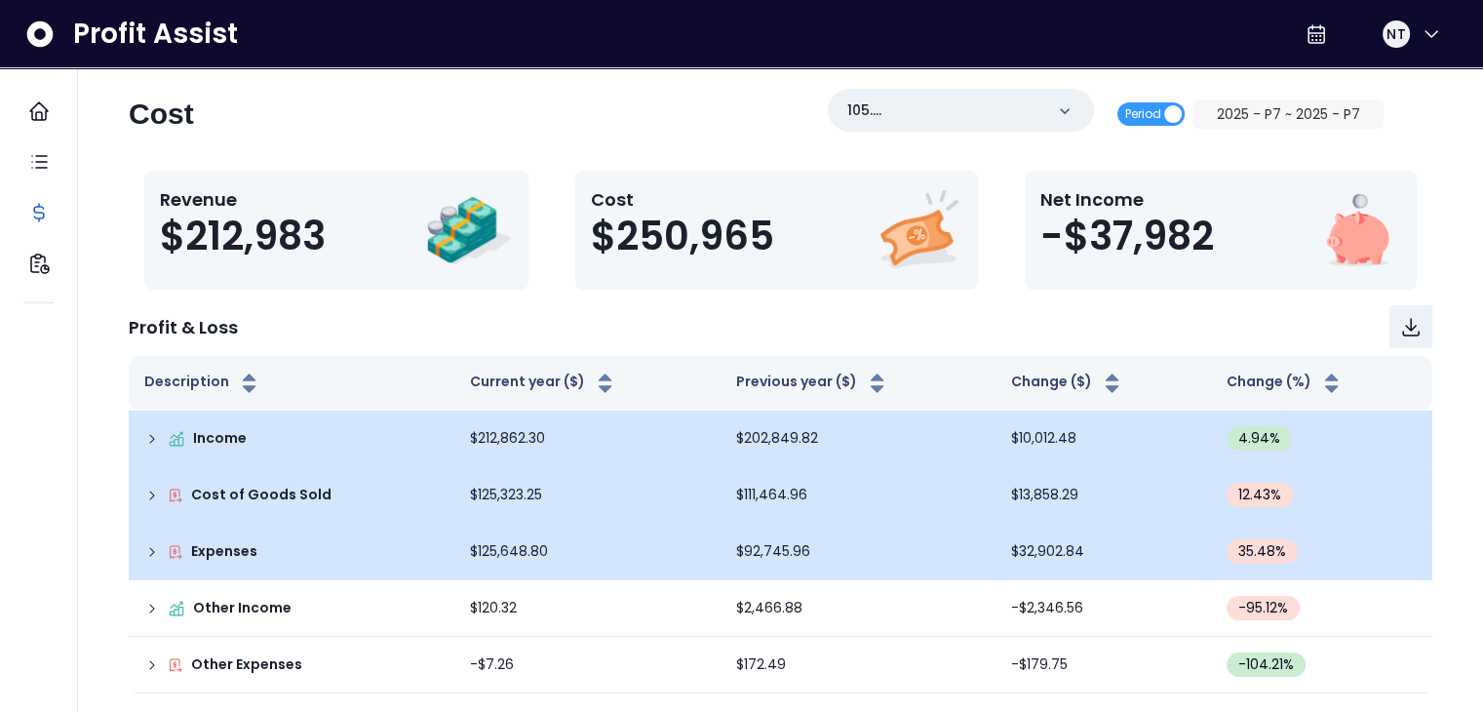
click at [163, 437] on div "Income" at bounding box center [291, 438] width 294 height 20
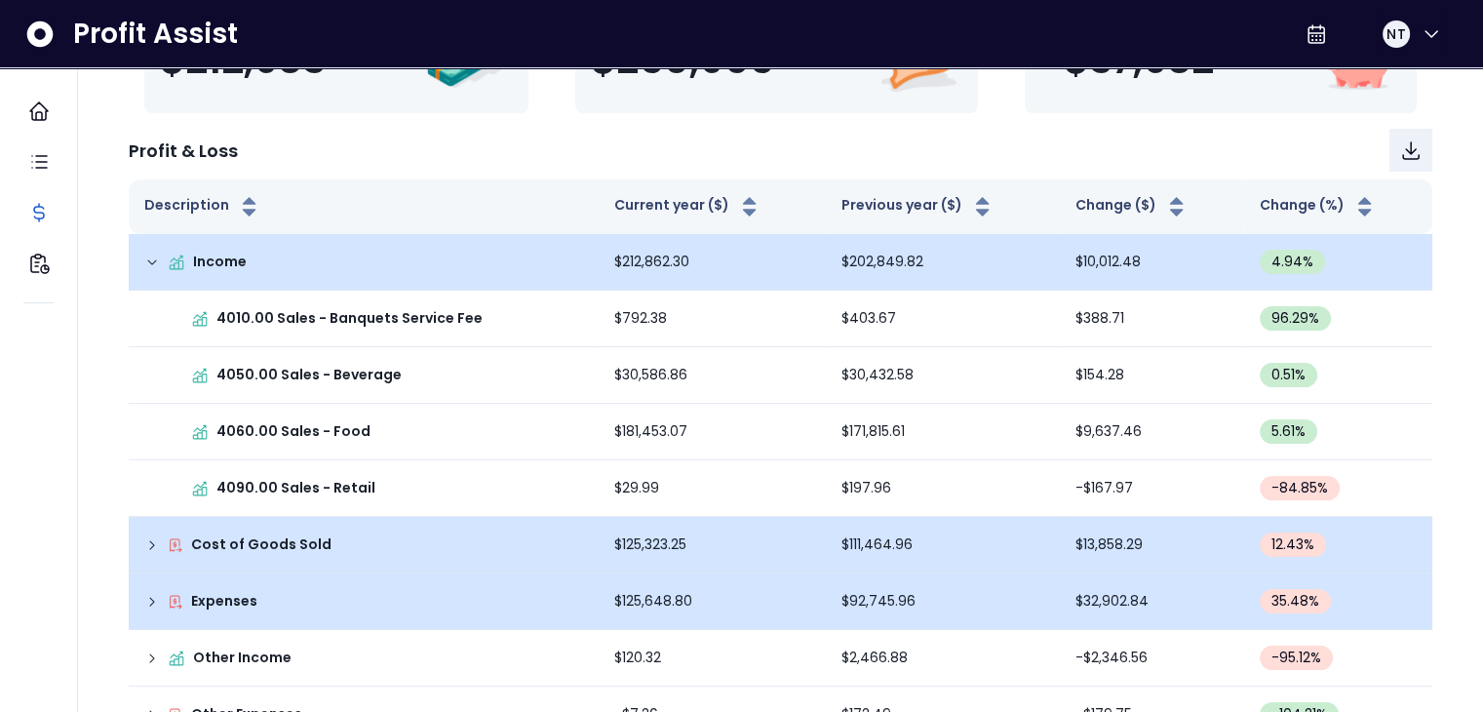
click at [152, 263] on icon at bounding box center [152, 262] width 16 height 16
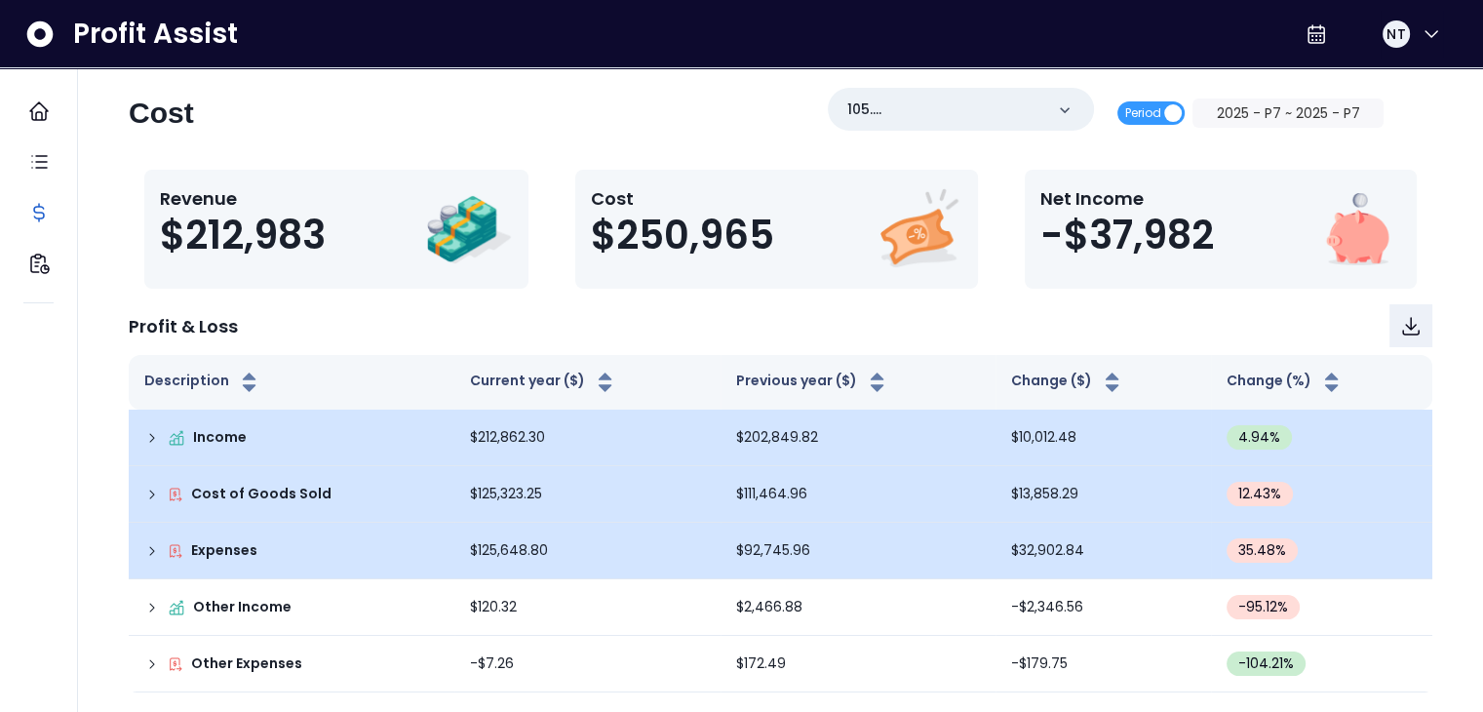
scroll to position [19, 0]
click at [144, 492] on icon at bounding box center [152, 496] width 16 height 16
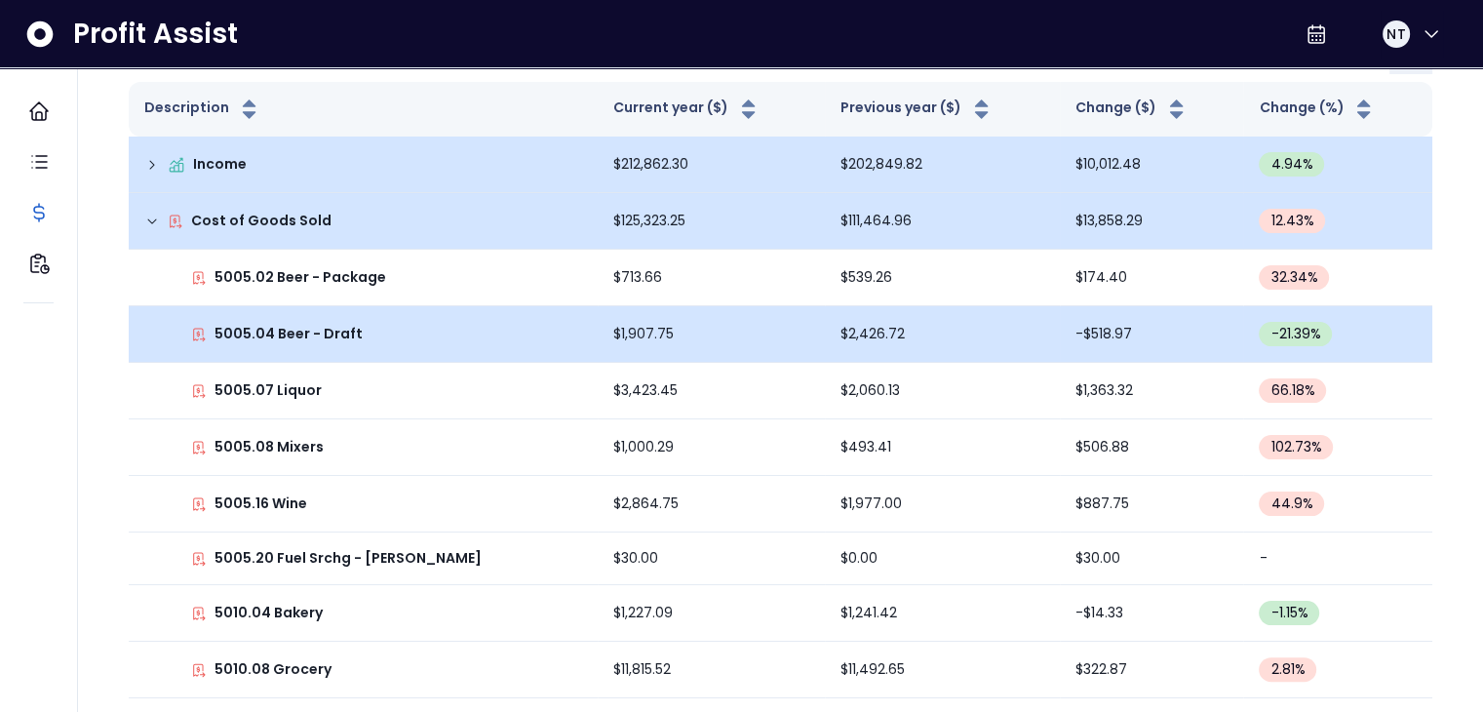
scroll to position [390, 0]
